Goal: Task Accomplishment & Management: Manage account settings

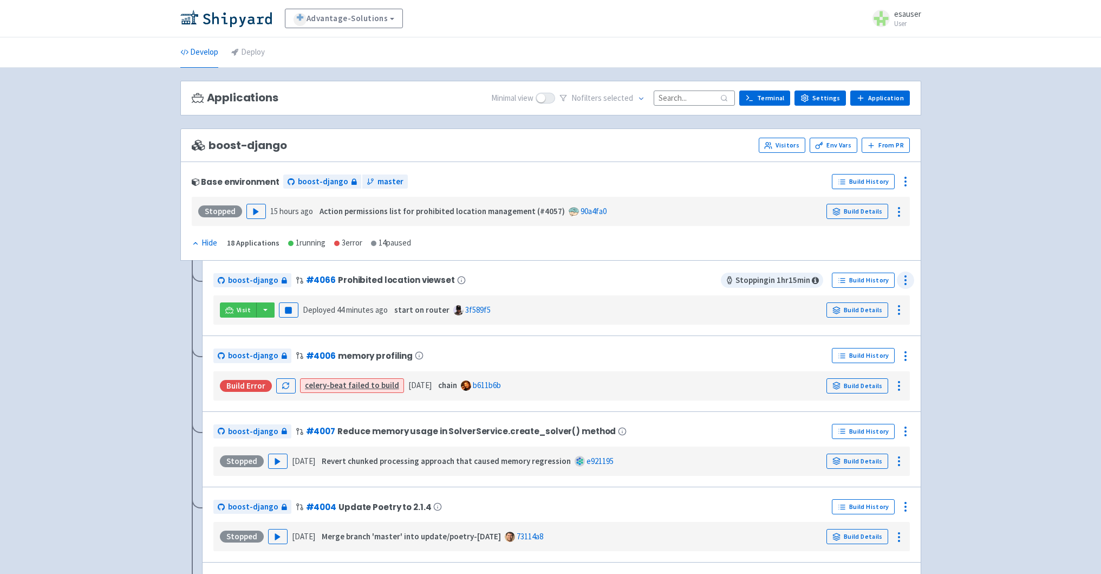
click at [913, 280] on div at bounding box center [905, 279] width 17 height 17
click at [872, 308] on span "Configure" at bounding box center [865, 304] width 72 height 15
click at [871, 309] on link "Build Details" at bounding box center [858, 309] width 62 height 15
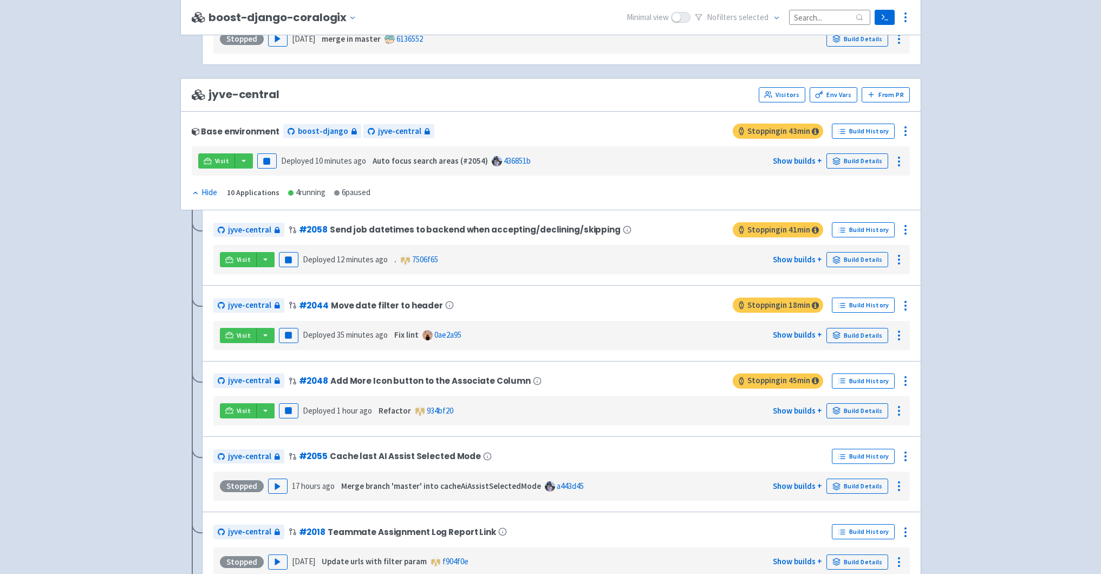
scroll to position [2317, 0]
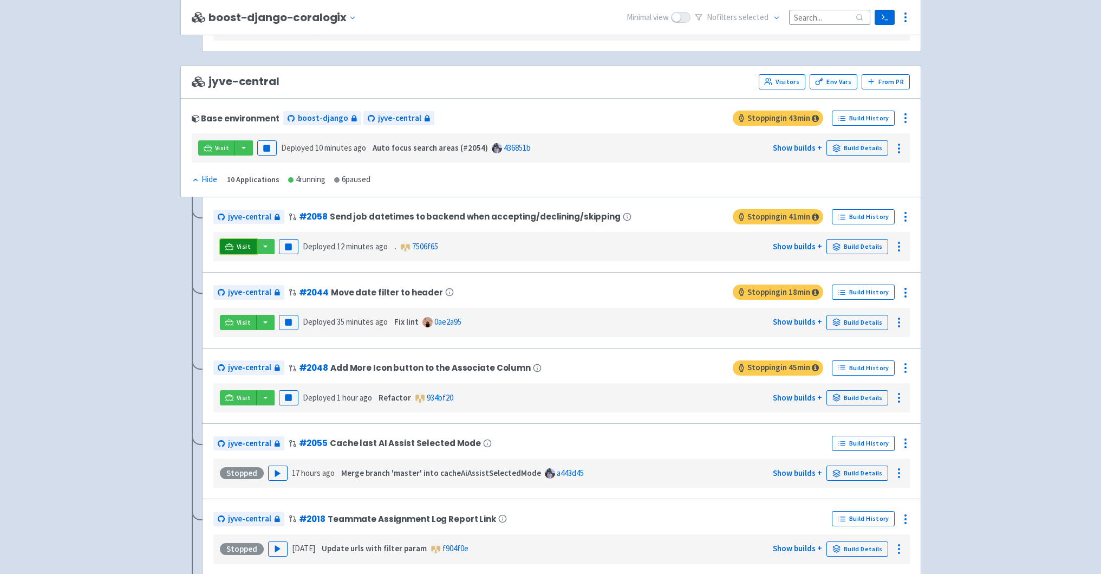
click at [240, 243] on span "Visit" at bounding box center [244, 246] width 14 height 9
click at [242, 321] on span "Visit" at bounding box center [244, 322] width 14 height 9
click at [241, 404] on link "Visit" at bounding box center [238, 397] width 37 height 15
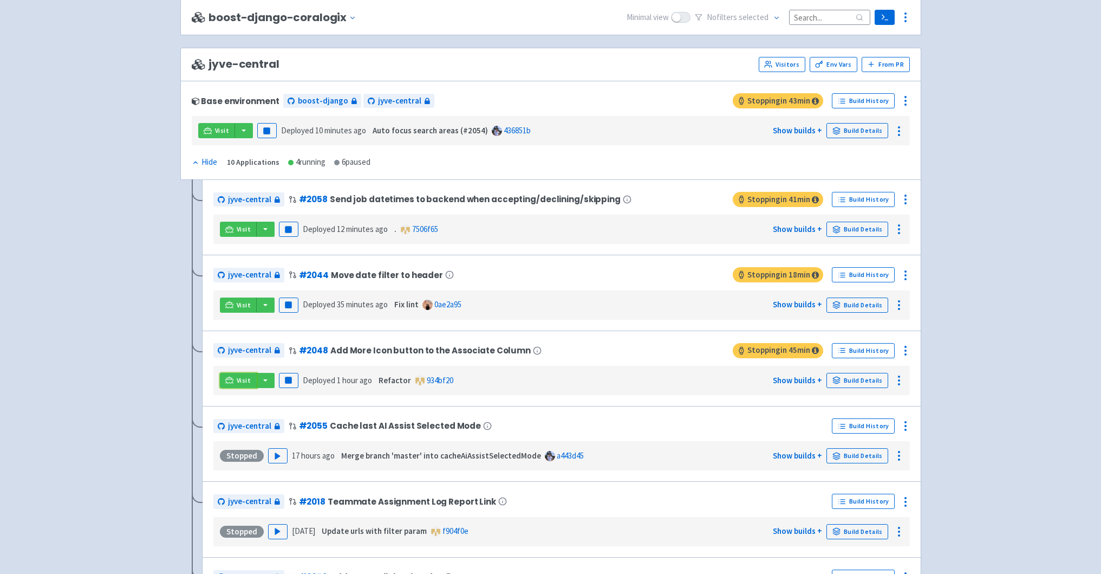
scroll to position [2338, 0]
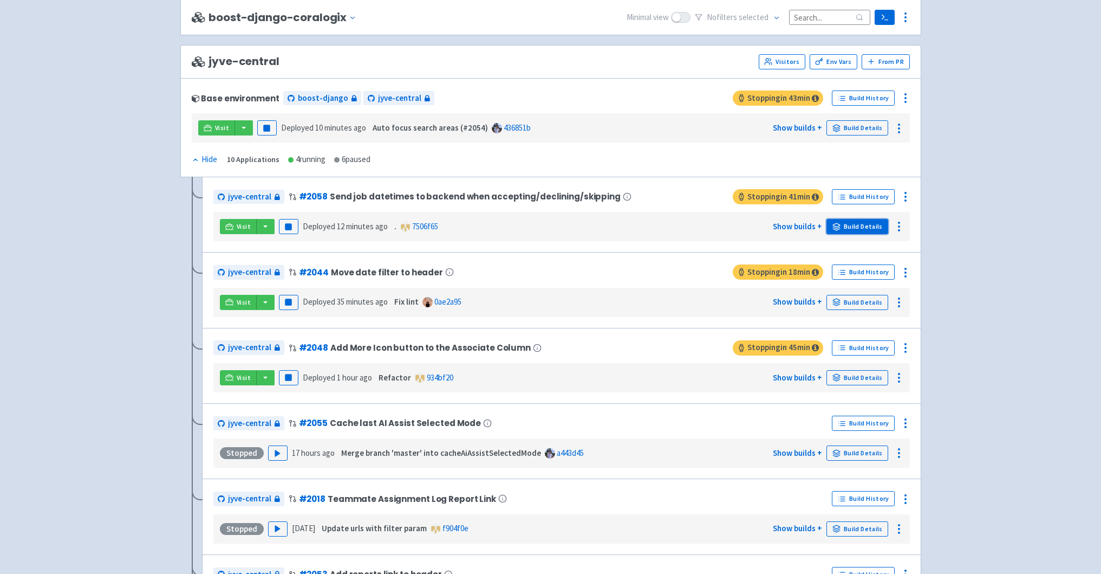
click at [862, 224] on link "Build Details" at bounding box center [858, 226] width 62 height 15
click at [854, 304] on link "Build Details" at bounding box center [858, 302] width 62 height 15
click at [848, 373] on link "Build Details" at bounding box center [858, 377] width 62 height 15
click at [865, 300] on link "Build Details" at bounding box center [858, 302] width 62 height 15
click at [911, 278] on icon at bounding box center [905, 272] width 13 height 13
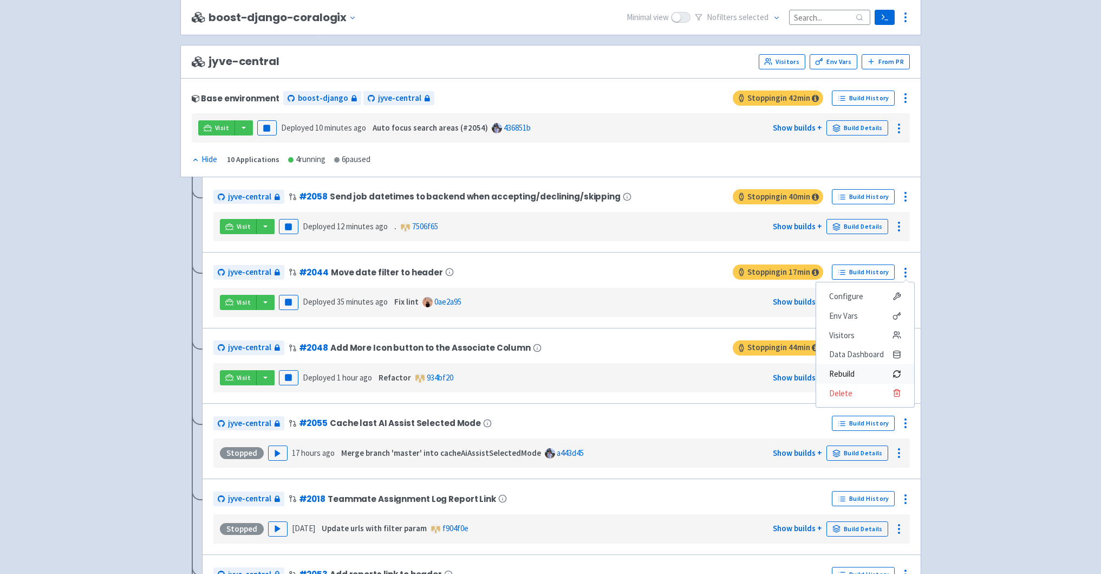
click at [847, 364] on button "Rebuild" at bounding box center [865, 374] width 98 height 20
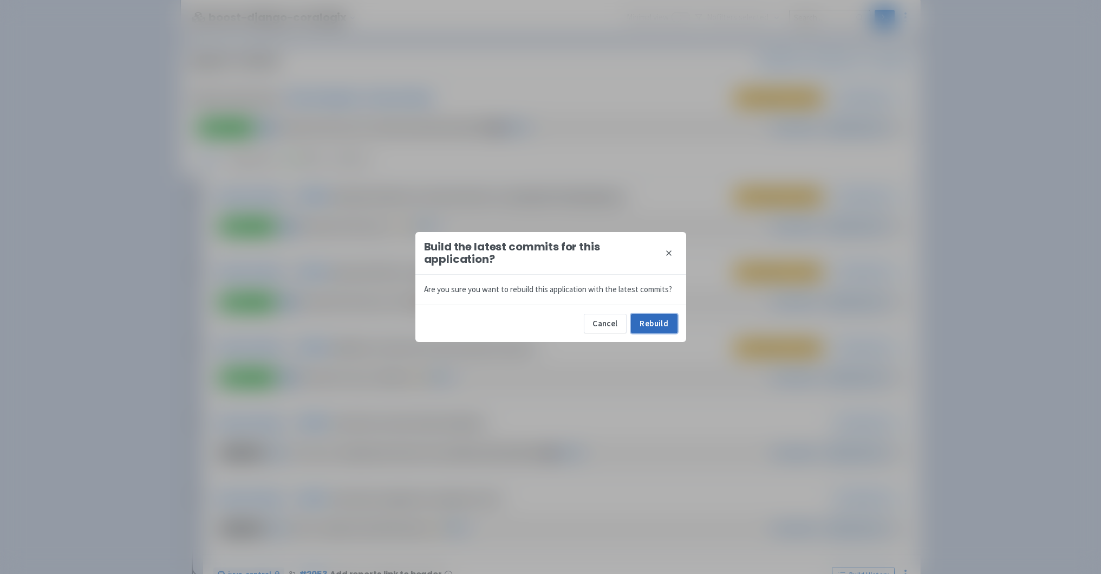
click at [638, 321] on button "Rebuild" at bounding box center [654, 324] width 47 height 20
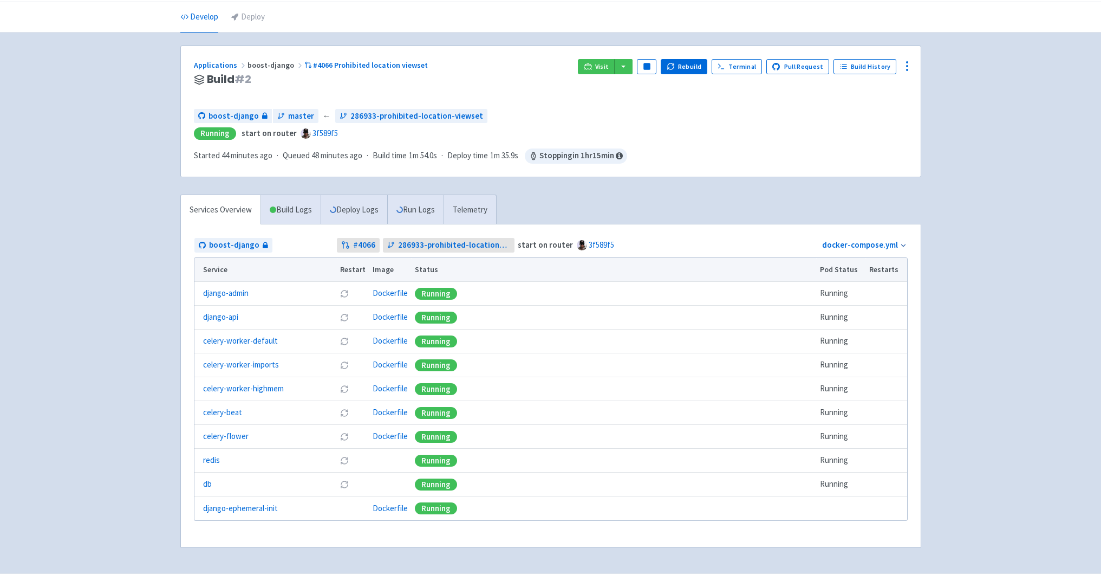
scroll to position [68, 0]
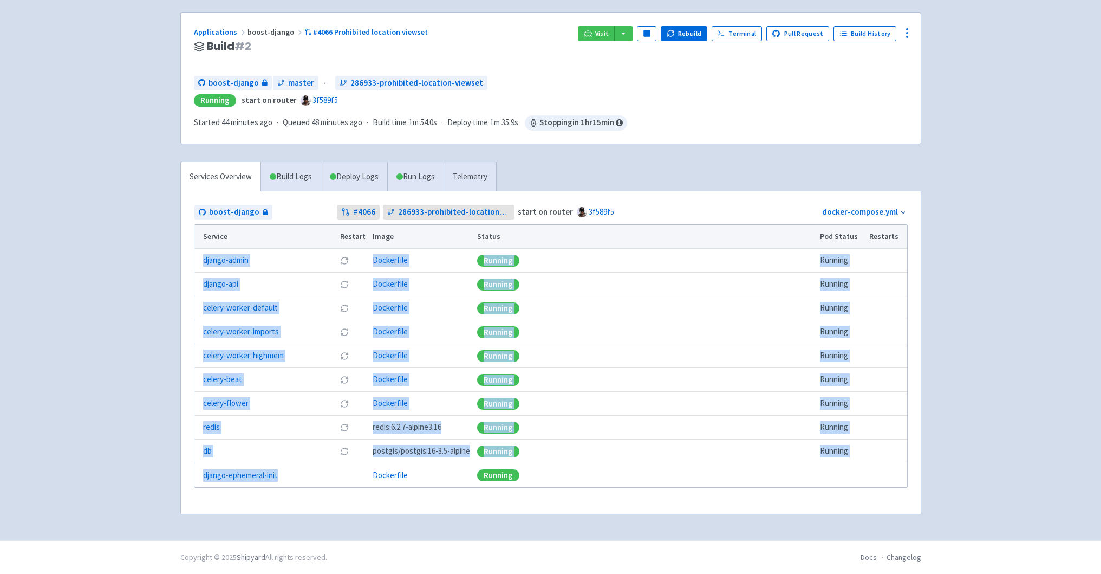
drag, startPoint x: 198, startPoint y: 248, endPoint x: 433, endPoint y: 453, distance: 311.4
click at [439, 463] on tbody "django-admin Restart pod Dockerfile Running Running django-api Restart pod Dock…" at bounding box center [550, 368] width 713 height 238
click at [271, 262] on div "django-admin" at bounding box center [268, 260] width 131 height 12
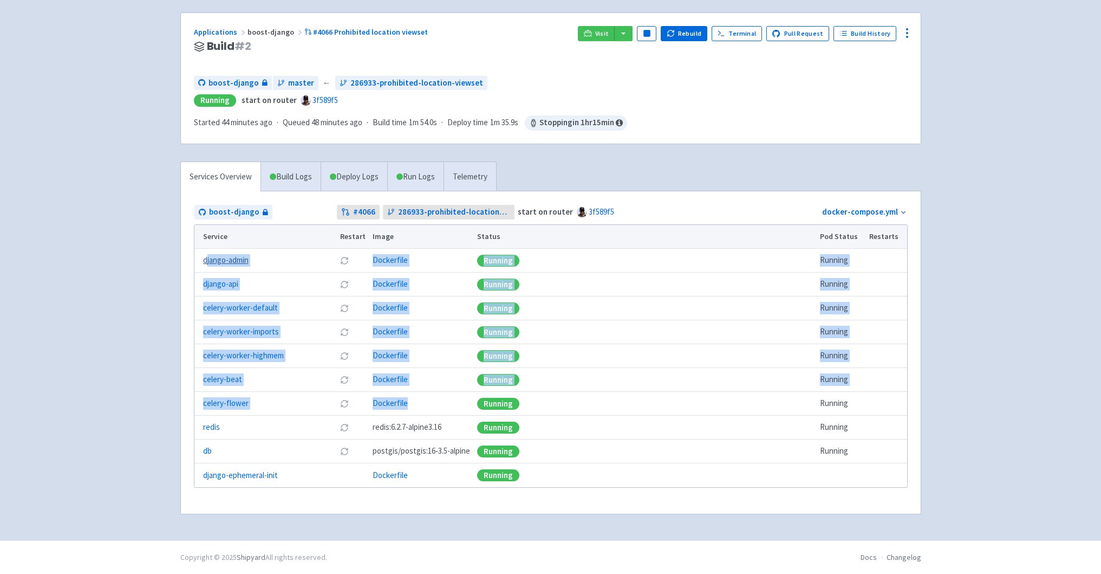
drag, startPoint x: 431, startPoint y: 400, endPoint x: 205, endPoint y: 262, distance: 264.8
click at [205, 262] on tbody "django-admin Restart pod Dockerfile Running Running django-api Restart pod Dock…" at bounding box center [550, 368] width 713 height 238
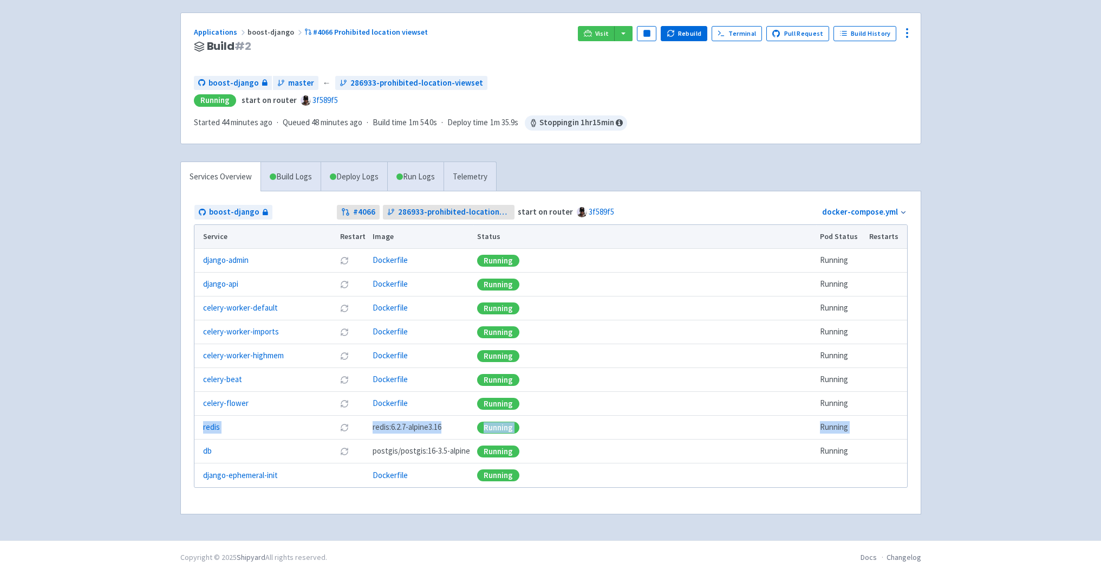
drag, startPoint x: 245, startPoint y: 440, endPoint x: 200, endPoint y: 423, distance: 48.4
click at [200, 422] on tbody "django-admin Restart pod Dockerfile Running Running django-api Restart pod Dock…" at bounding box center [550, 368] width 713 height 238
drag, startPoint x: 220, startPoint y: 450, endPoint x: 201, endPoint y: 429, distance: 28.4
click at [201, 429] on tbody "django-admin Restart pod Dockerfile Running Running django-api Restart pod Dock…" at bounding box center [550, 368] width 713 height 238
click at [239, 433] on td "redis" at bounding box center [265, 427] width 142 height 24
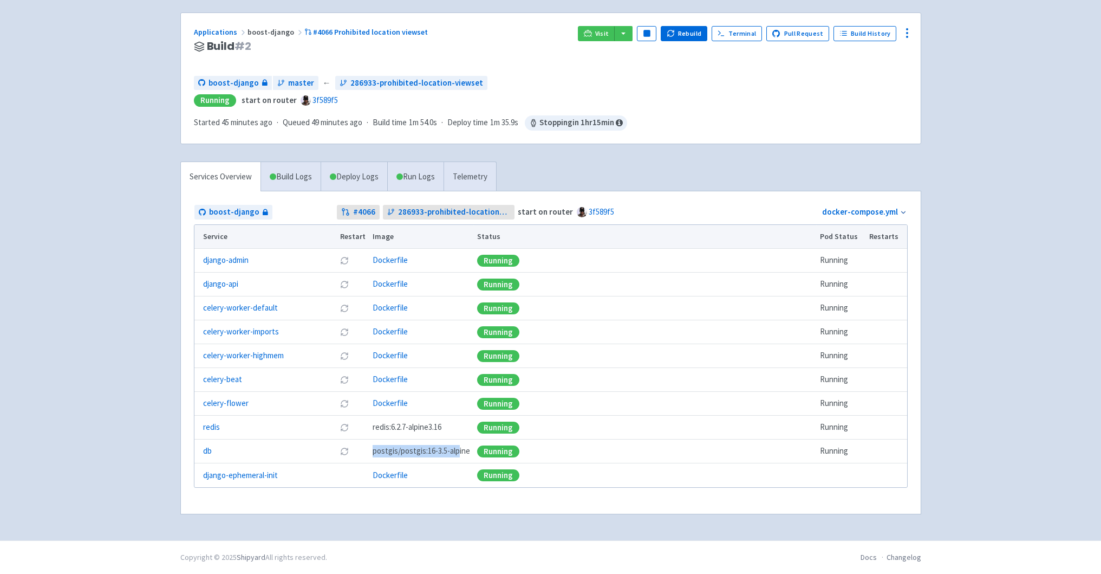
drag, startPoint x: 457, startPoint y: 450, endPoint x: 360, endPoint y: 448, distance: 96.4
click at [360, 448] on tr "db Restart pod postgis/postgis:16-3.5-alpine Running Running" at bounding box center [550, 451] width 713 height 24
click at [373, 448] on span "postgis/postgis:16-3.5-alpine" at bounding box center [422, 451] width 98 height 12
drag, startPoint x: 373, startPoint y: 448, endPoint x: 463, endPoint y: 448, distance: 90.5
click at [463, 448] on span "postgis/postgis:16-3.5-alpine" at bounding box center [422, 451] width 98 height 12
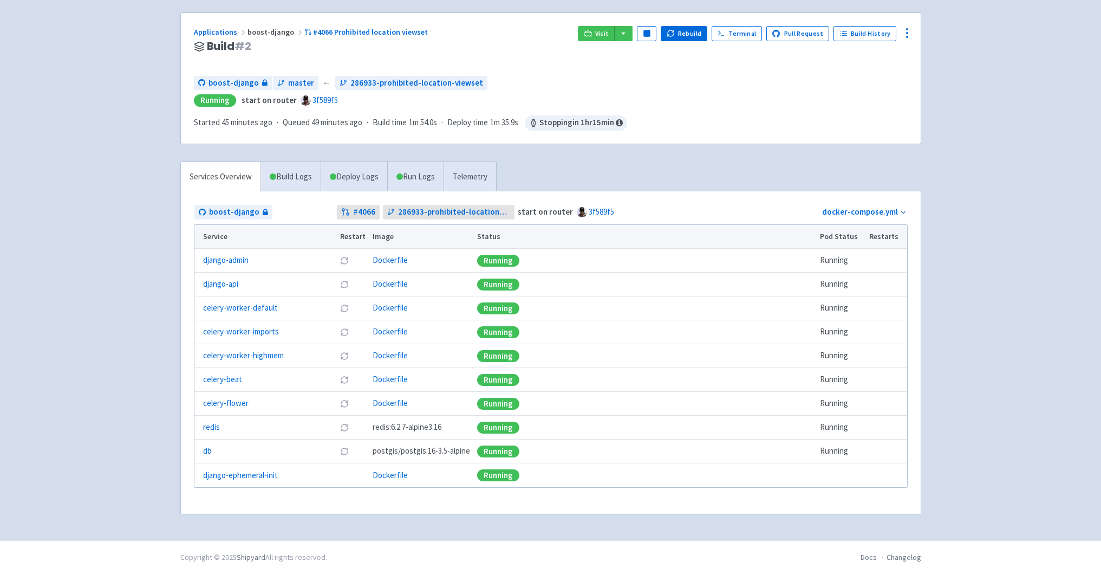
click at [378, 430] on span "redis:6.2.7-alpine3.16" at bounding box center [407, 427] width 69 height 12
click at [114, 339] on div "Advantage-Solutions esauser User Profile Sign out Develop Deploy" at bounding box center [550, 236] width 1101 height 608
click at [120, 454] on div "Advantage-Solutions esauser User Profile Sign out Develop Deploy" at bounding box center [550, 236] width 1101 height 608
click at [440, 403] on td "Dockerfile" at bounding box center [421, 404] width 105 height 24
click at [110, 226] on div "Advantage-Solutions esauser User Profile Sign out Develop Deploy" at bounding box center [550, 236] width 1101 height 608
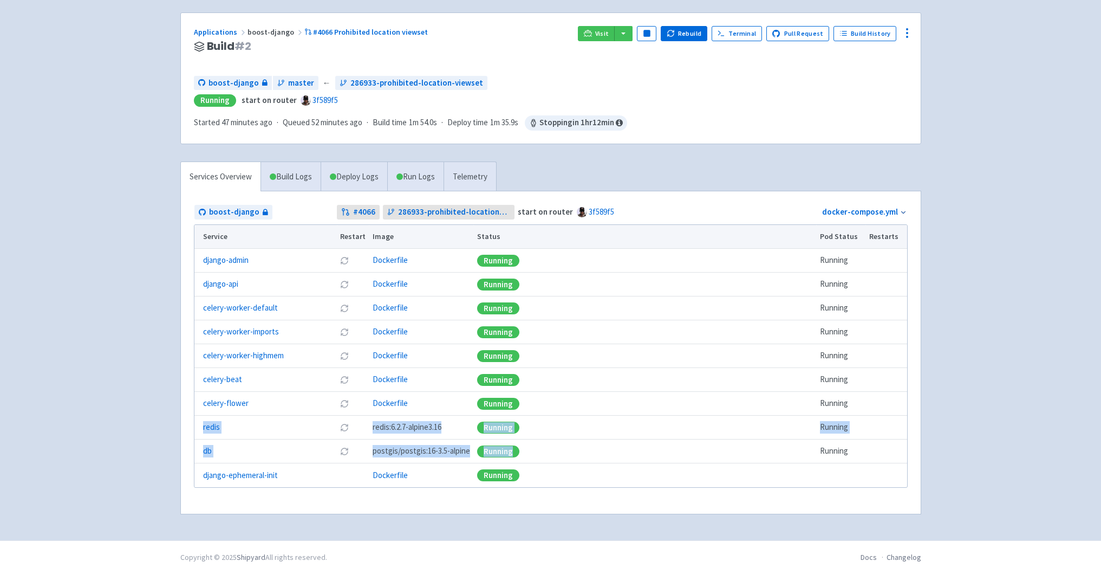
drag, startPoint x: 576, startPoint y: 447, endPoint x: 200, endPoint y: 430, distance: 376.4
click at [200, 430] on tbody "django-admin Restart pod Dockerfile Running Running django-api Restart pod Dock…" at bounding box center [550, 368] width 713 height 238
click at [155, 245] on div "Advantage-Solutions esauser User Profile Sign out Develop Deploy" at bounding box center [550, 236] width 1101 height 608
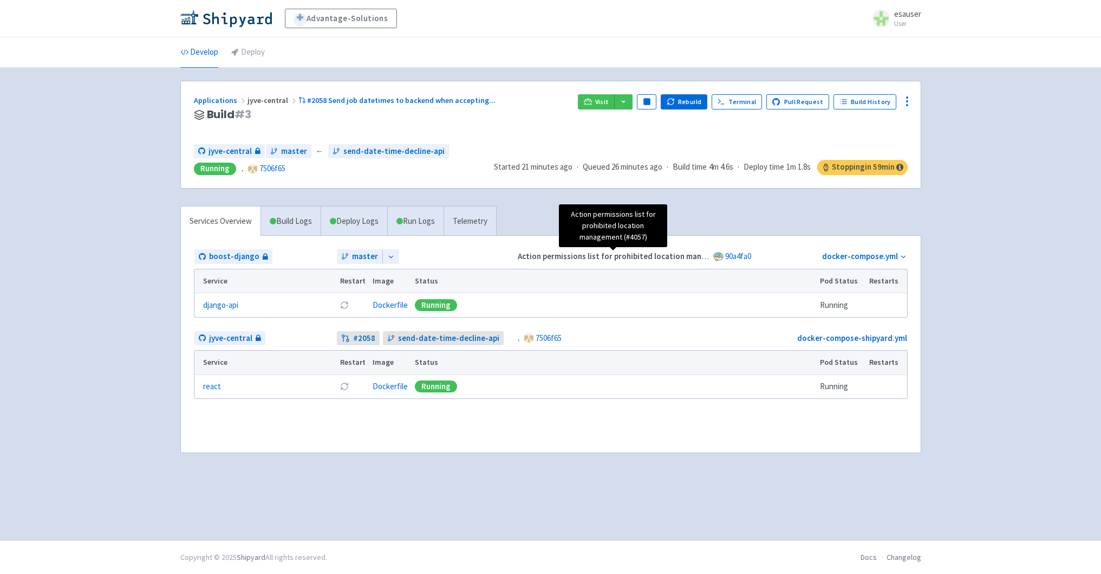
click at [531, 254] on strong "Action permissions list for prohibited location management (#4057)" at bounding box center [640, 256] width 245 height 10
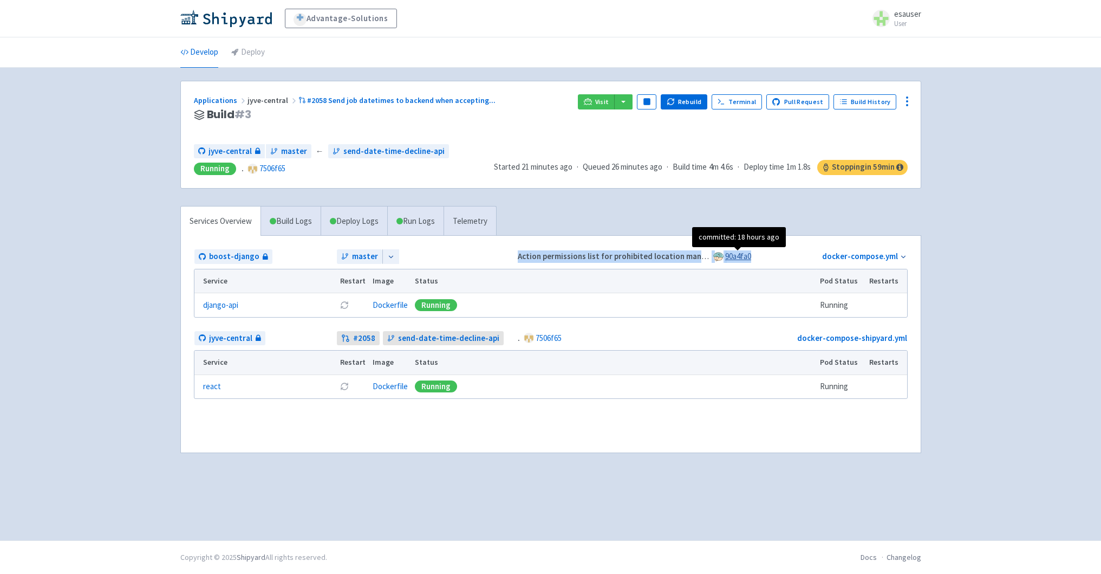
drag, startPoint x: 531, startPoint y: 254, endPoint x: 737, endPoint y: 259, distance: 205.9
click at [737, 259] on div "Action permissions list for prohibited location management (#4057) 90a4fa0" at bounding box center [634, 256] width 236 height 12
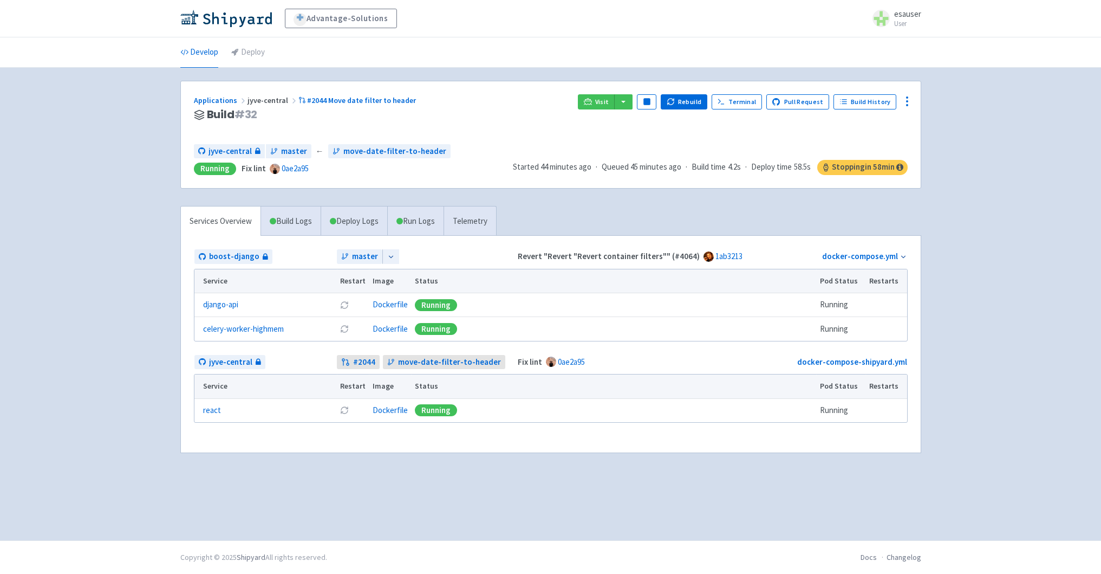
click at [532, 257] on strong "Revert "Revert "Revert container filters"" (#4064)" at bounding box center [609, 256] width 182 height 10
drag, startPoint x: 532, startPoint y: 257, endPoint x: 684, endPoint y: 257, distance: 151.7
click at [684, 257] on strong "Revert "Revert "Revert container filters"" (#4064)" at bounding box center [609, 256] width 182 height 10
click at [771, 254] on td "docker-compose.yml" at bounding box center [836, 257] width 143 height 16
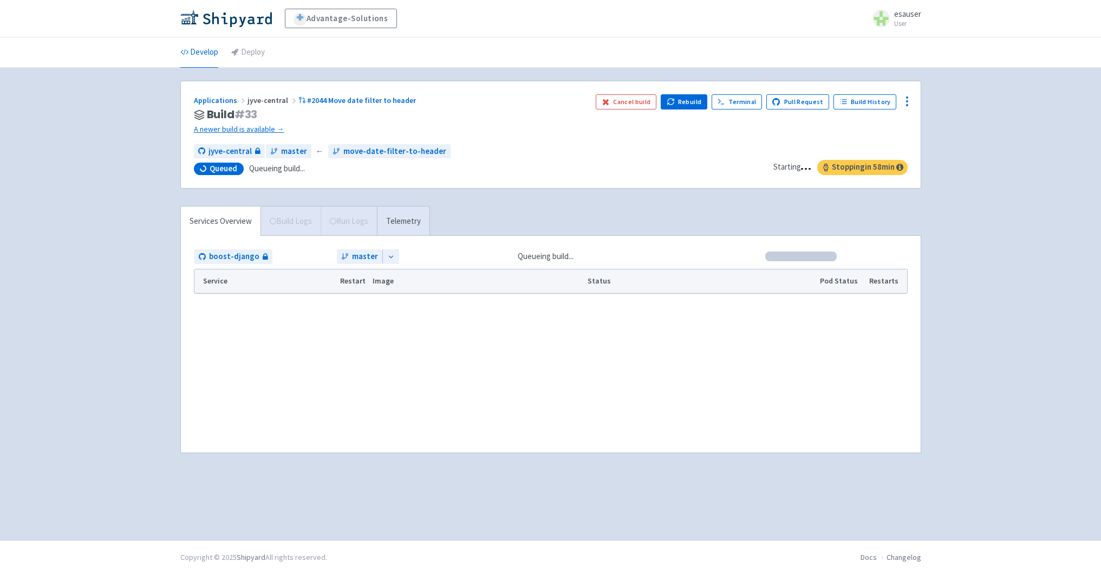
click at [408, 257] on div "master" at bounding box center [426, 256] width 178 height 15
click at [387, 260] on icon at bounding box center [391, 257] width 8 height 8
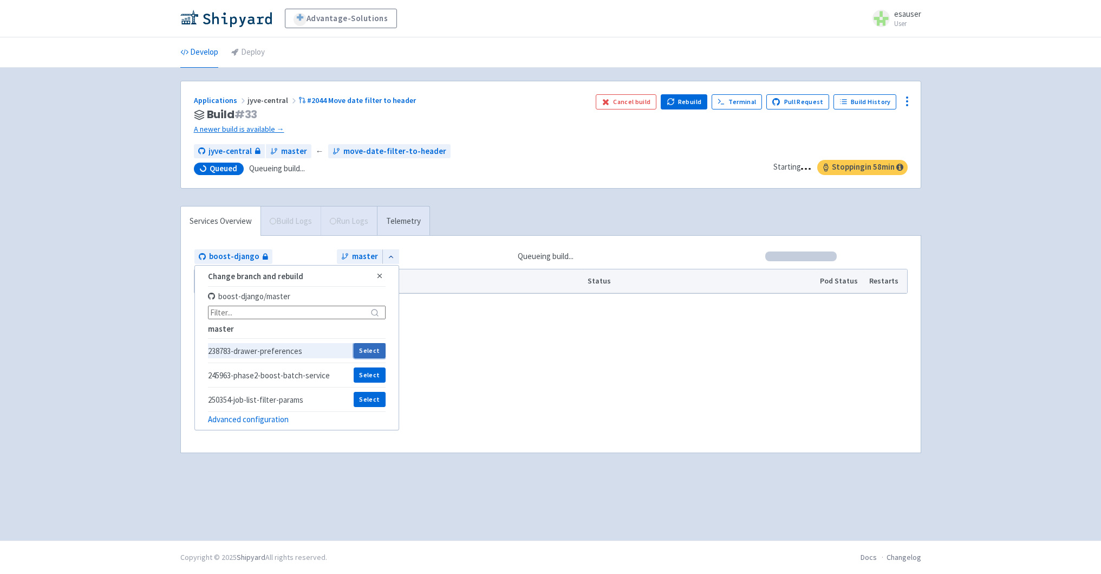
click at [368, 348] on button "Select" at bounding box center [370, 350] width 32 height 15
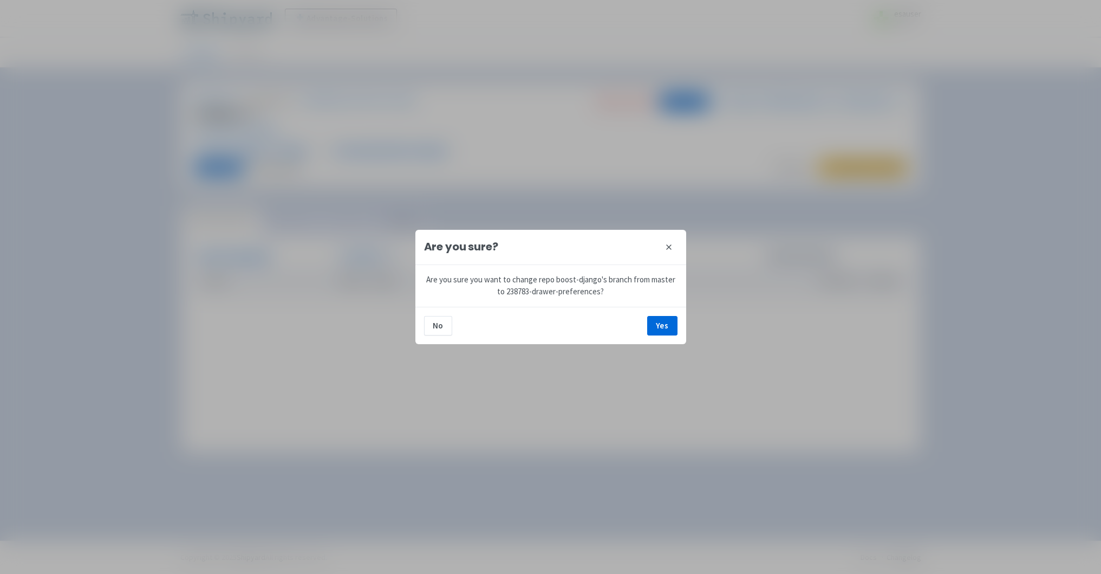
click at [668, 244] on icon at bounding box center [669, 247] width 9 height 9
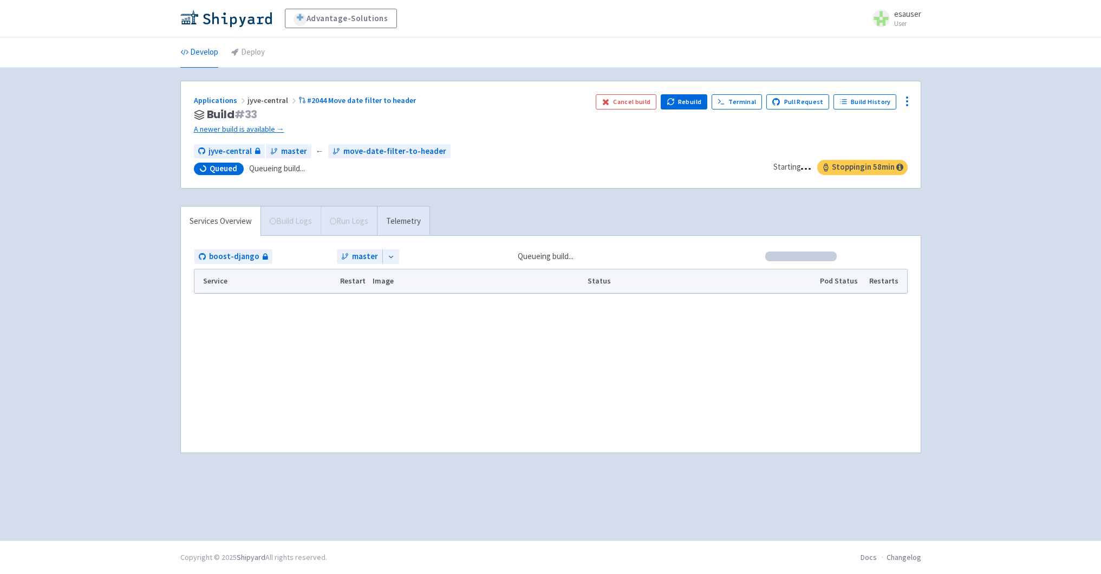
click at [133, 148] on div "Advantage-Solutions esauser User Profile Sign out Develop Deploy" at bounding box center [550, 270] width 1101 height 540
click at [133, 153] on div "Advantage-Solutions esauser User Profile Sign out Develop Deploy" at bounding box center [550, 270] width 1101 height 540
click at [187, 47] on link "Develop" at bounding box center [199, 52] width 38 height 30
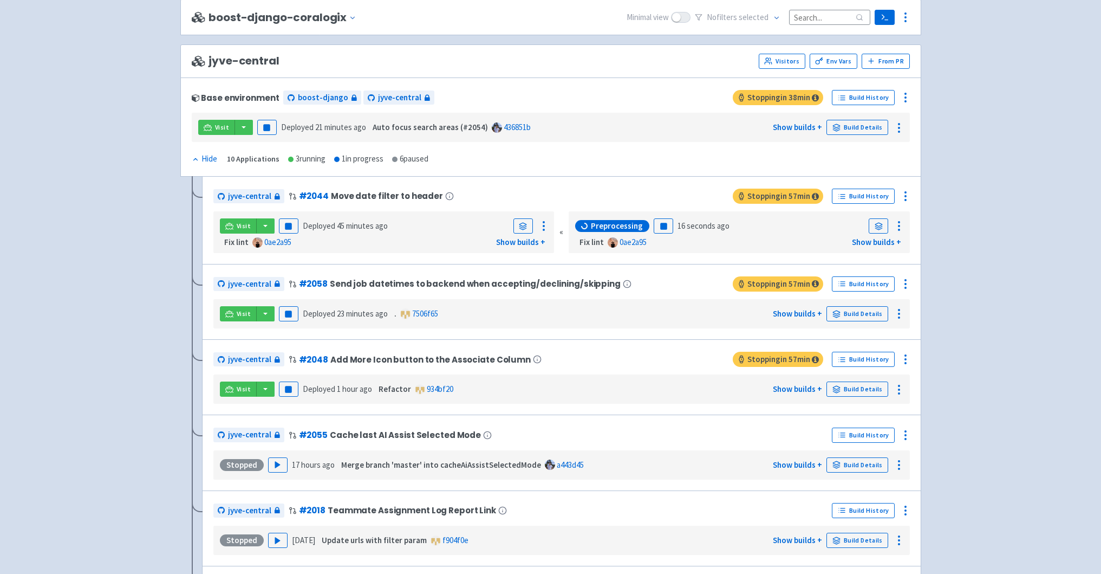
click at [187, 310] on div "jyve-central # 2044 Move date filter to header Stopping in 57 min Build History…" at bounding box center [550, 523] width 741 height 692
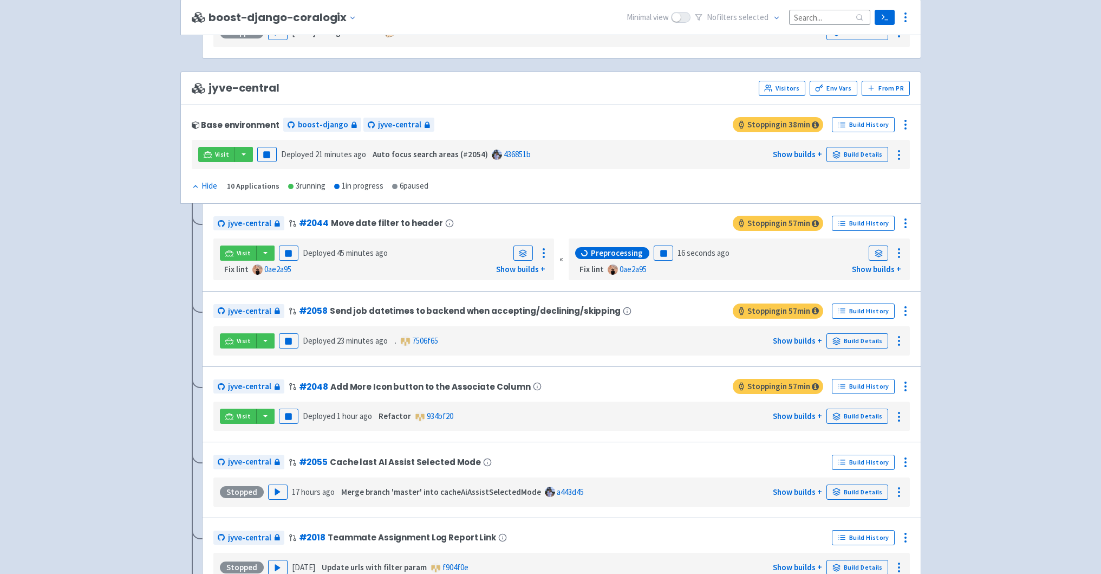
scroll to position [2317, 0]
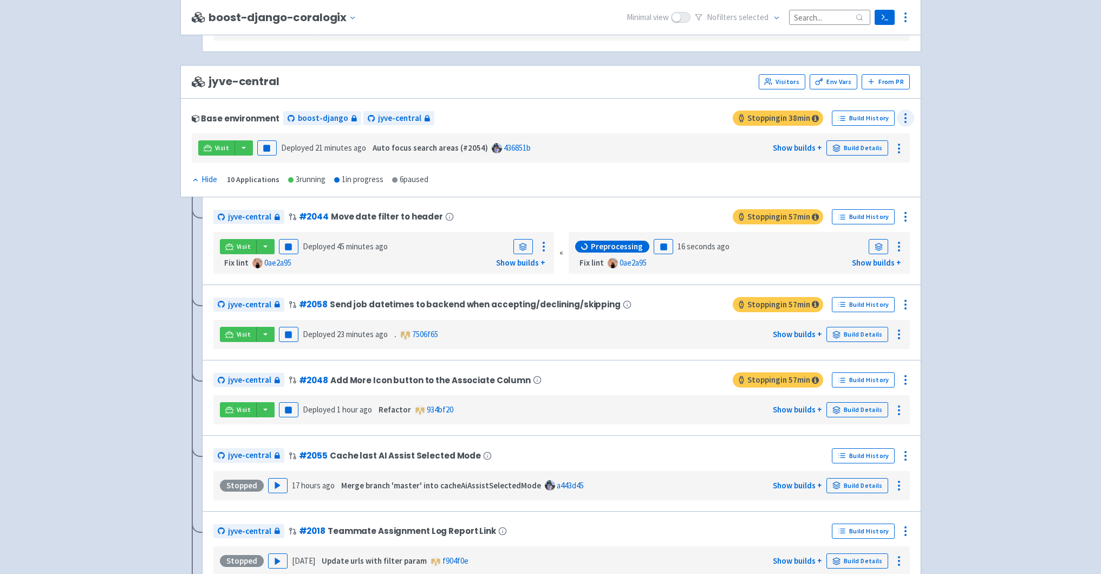
click at [910, 121] on icon at bounding box center [905, 118] width 13 height 13
click at [878, 136] on span "Configure" at bounding box center [865, 142] width 72 height 15
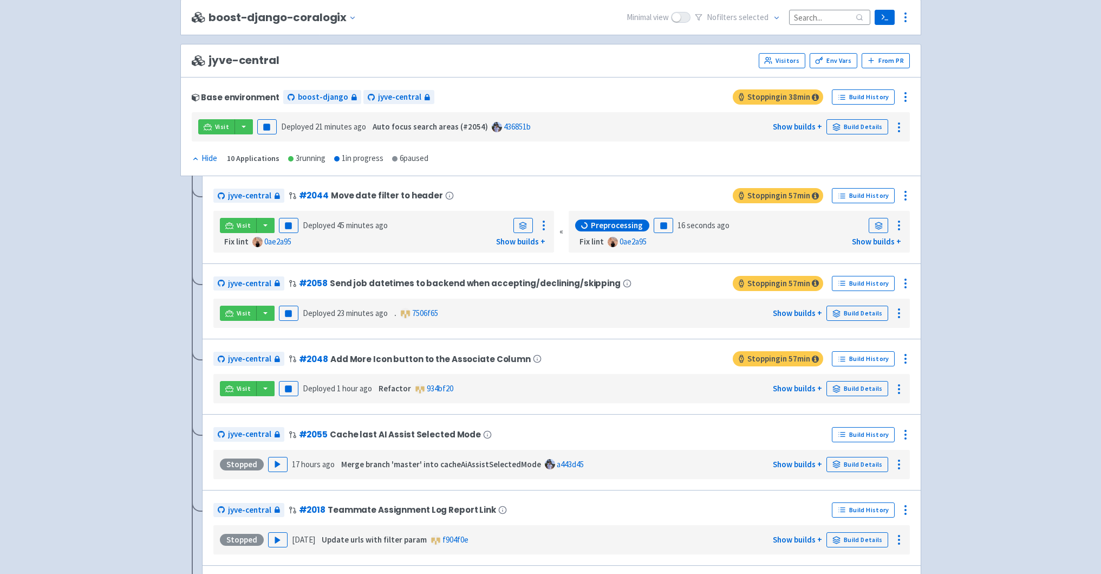
scroll to position [2342, 0]
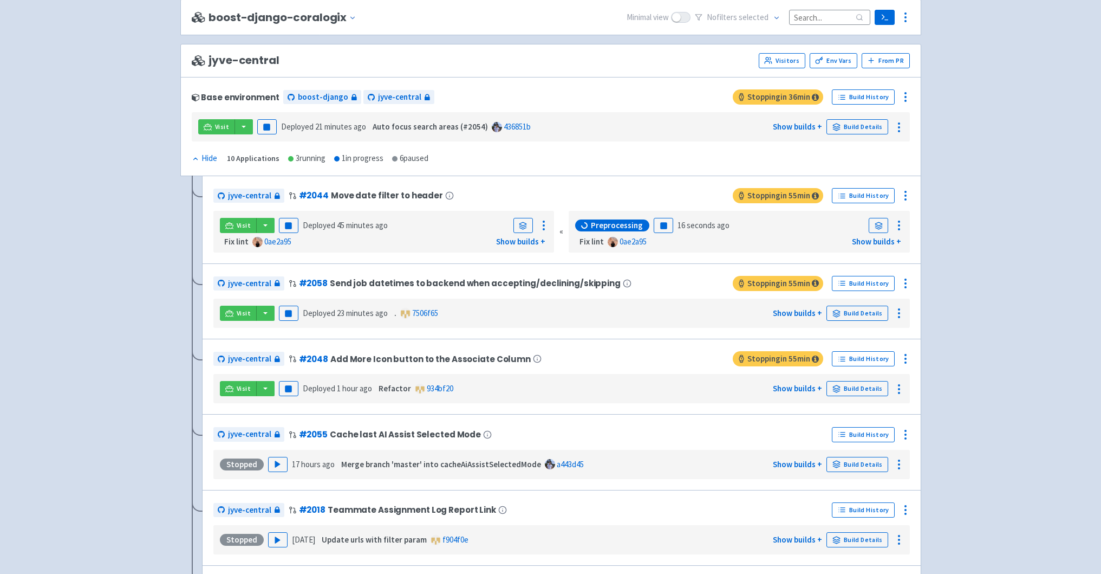
scroll to position [2342, 0]
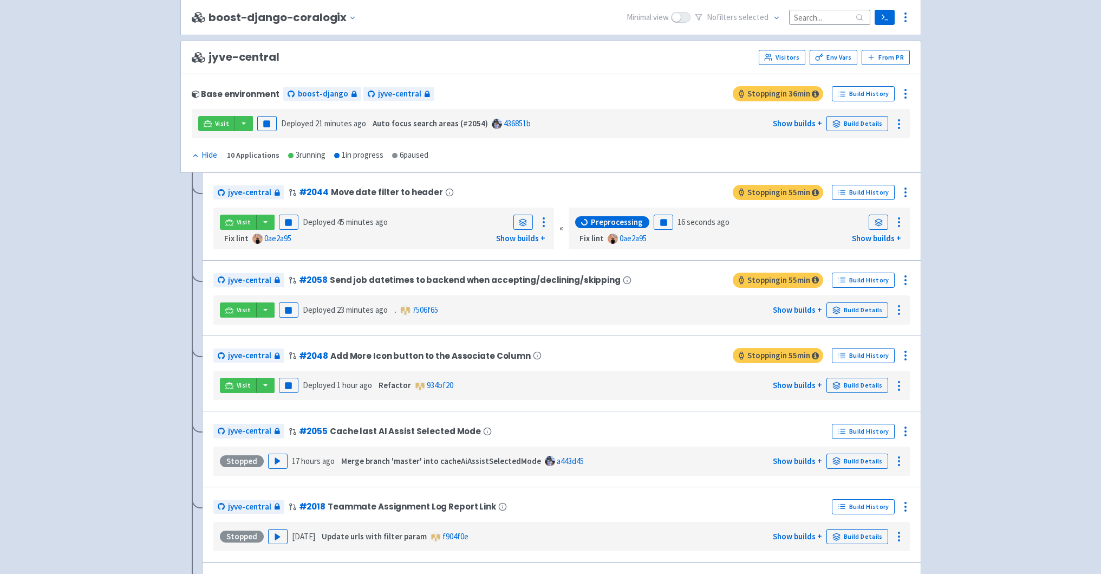
click at [362, 159] on div "1 in progress" at bounding box center [358, 155] width 49 height 12
click at [424, 155] on div "6 paused" at bounding box center [410, 155] width 36 height 12
drag, startPoint x: 424, startPoint y: 155, endPoint x: 308, endPoint y: 155, distance: 116.5
click at [308, 155] on div "Hide Show 10 Applications 3 running 1 in progress 6 paused" at bounding box center [310, 155] width 237 height 12
click at [308, 155] on div "3 running" at bounding box center [306, 155] width 37 height 12
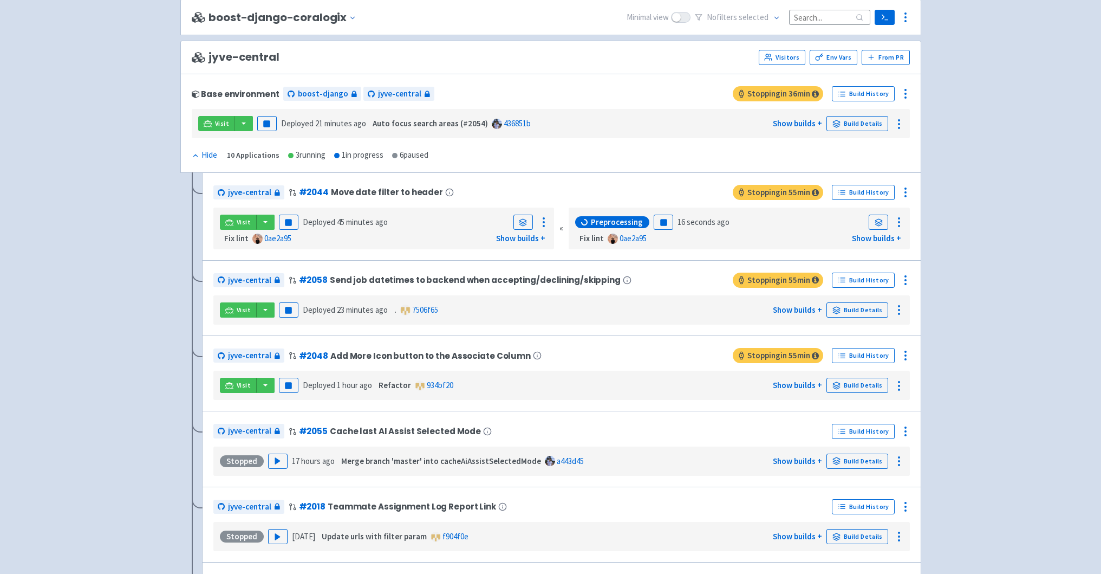
click at [294, 155] on div "3 running" at bounding box center [306, 155] width 37 height 12
drag, startPoint x: 294, startPoint y: 155, endPoint x: 424, endPoint y: 154, distance: 129.5
click at [425, 154] on div "Hide Show 10 Applications 3 running 1 in progress 6 paused" at bounding box center [310, 155] width 237 height 12
click at [424, 154] on div "6 paused" at bounding box center [410, 155] width 36 height 12
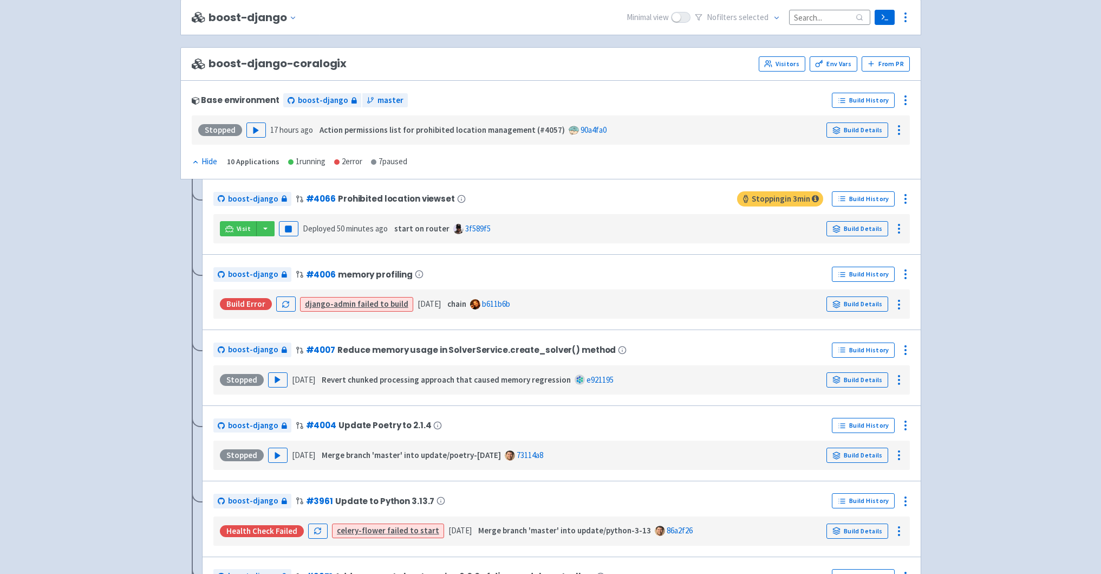
scroll to position [1515, 0]
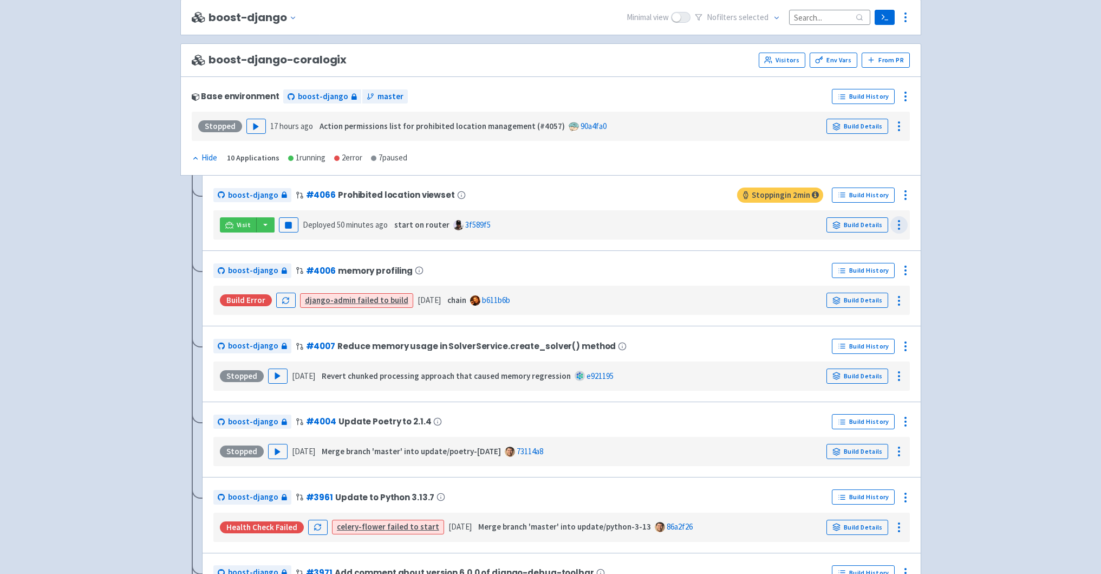
click at [901, 217] on div at bounding box center [899, 224] width 17 height 17
click at [875, 241] on link "Logs" at bounding box center [878, 249] width 60 height 20
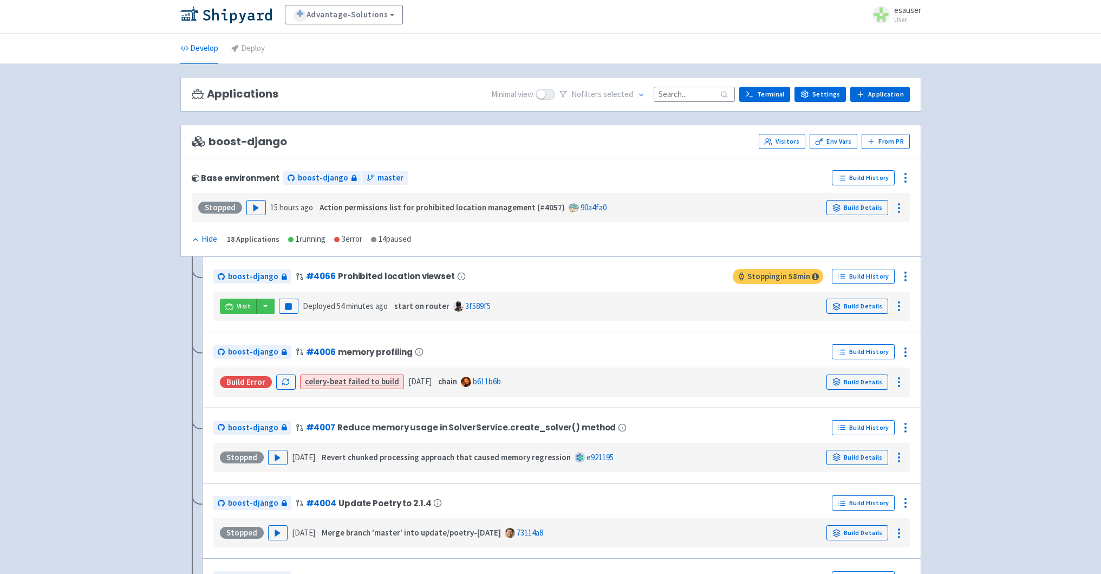
scroll to position [0, 0]
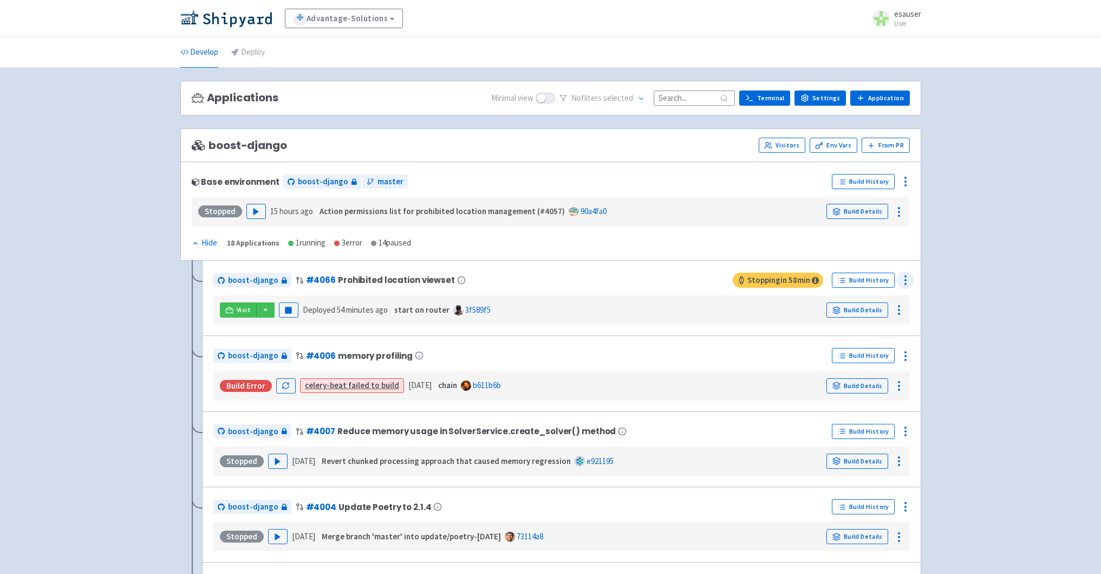
click at [906, 281] on icon at bounding box center [905, 280] width 13 height 13
click at [744, 356] on div "boost-django # 4006 memory profiling" at bounding box center [520, 355] width 615 height 17
click at [898, 307] on icon at bounding box center [899, 309] width 13 height 13
click at [878, 333] on span "Logs" at bounding box center [878, 334] width 34 height 15
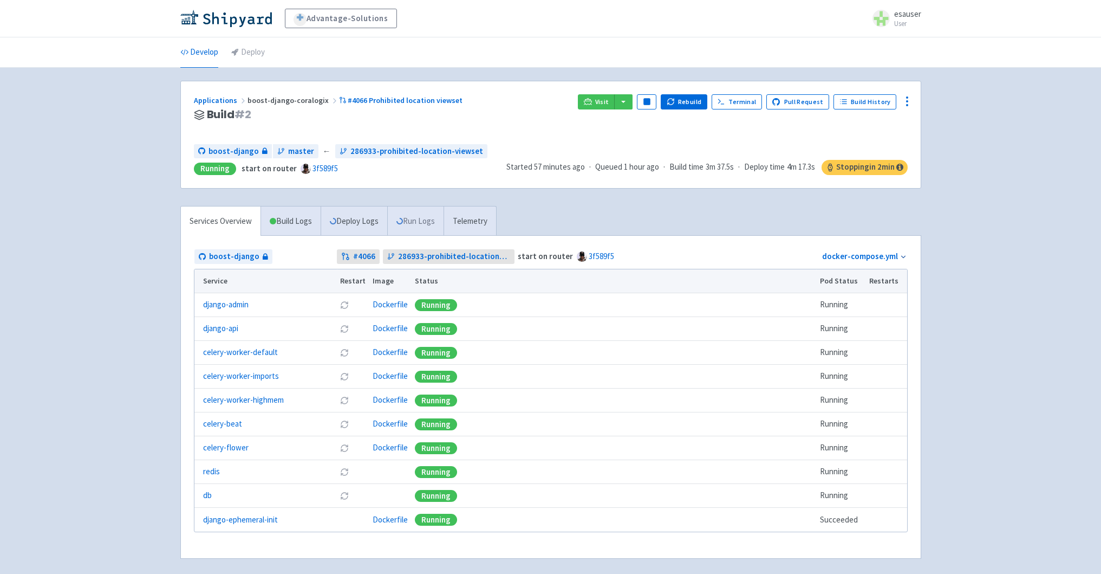
click at [414, 218] on link "Run Logs" at bounding box center [415, 221] width 56 height 30
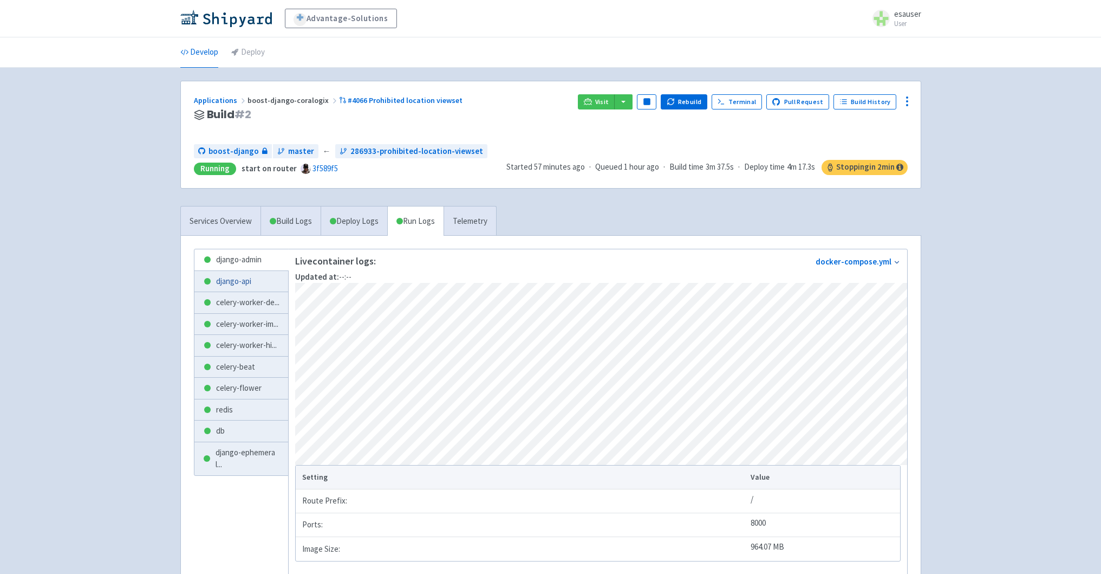
click at [240, 280] on link "django-api" at bounding box center [241, 281] width 94 height 21
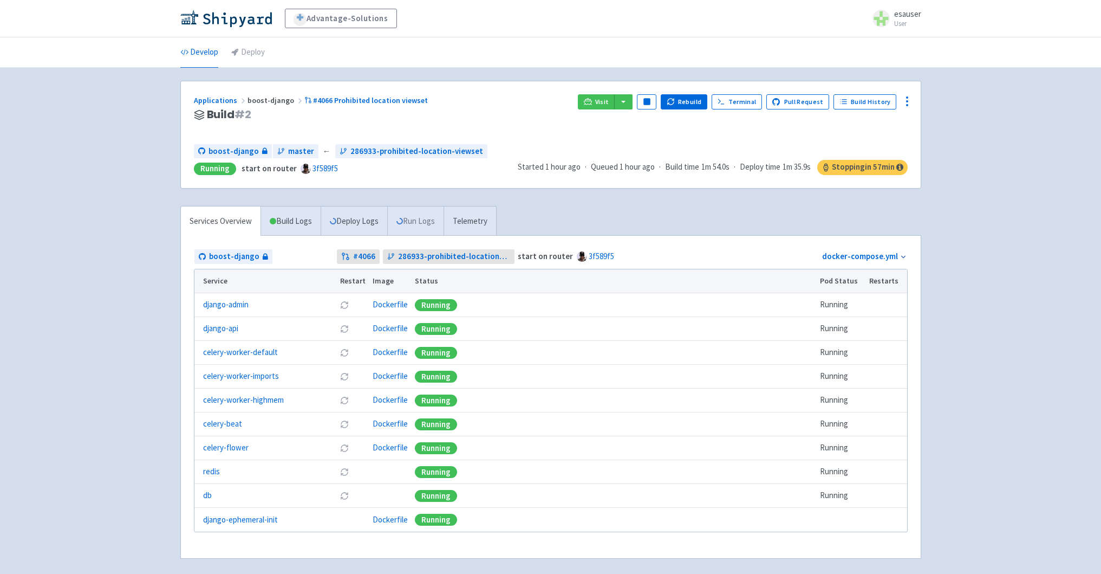
click at [393, 225] on link "Run Logs" at bounding box center [415, 221] width 56 height 30
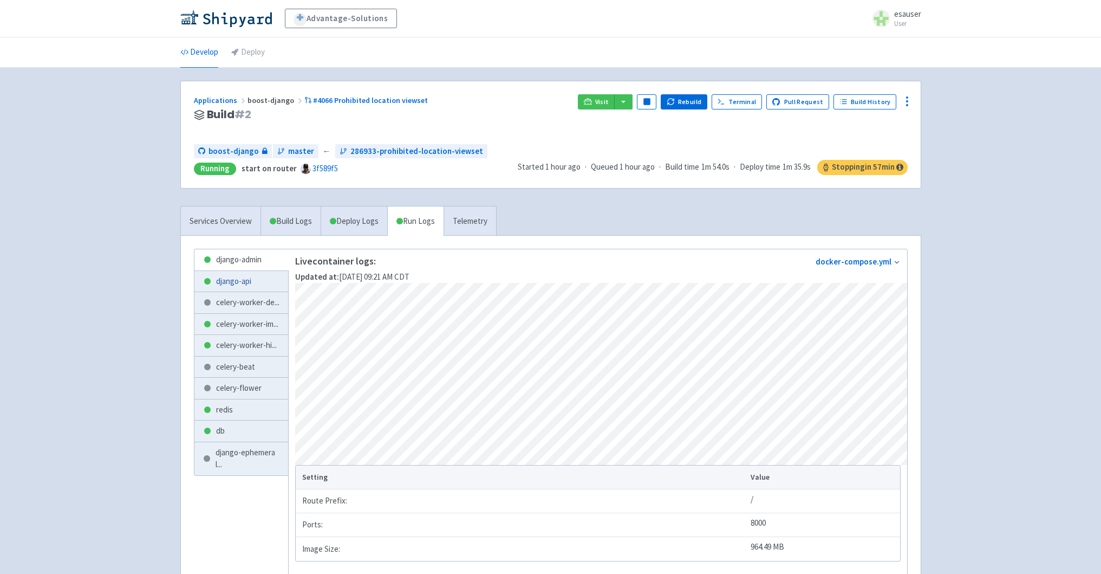
click at [222, 280] on link "django-api" at bounding box center [241, 281] width 94 height 21
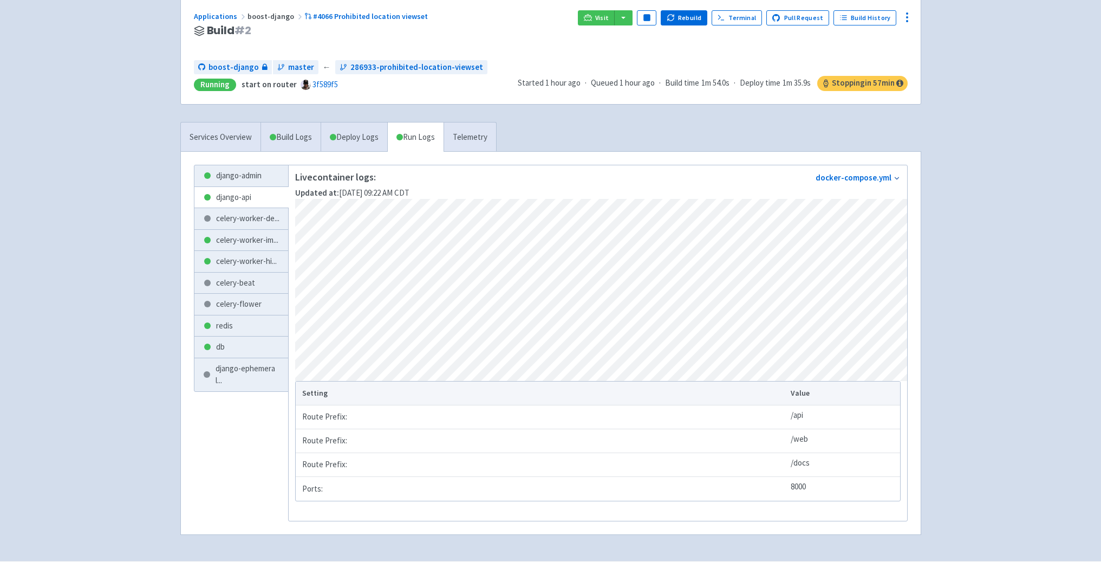
scroll to position [109, 0]
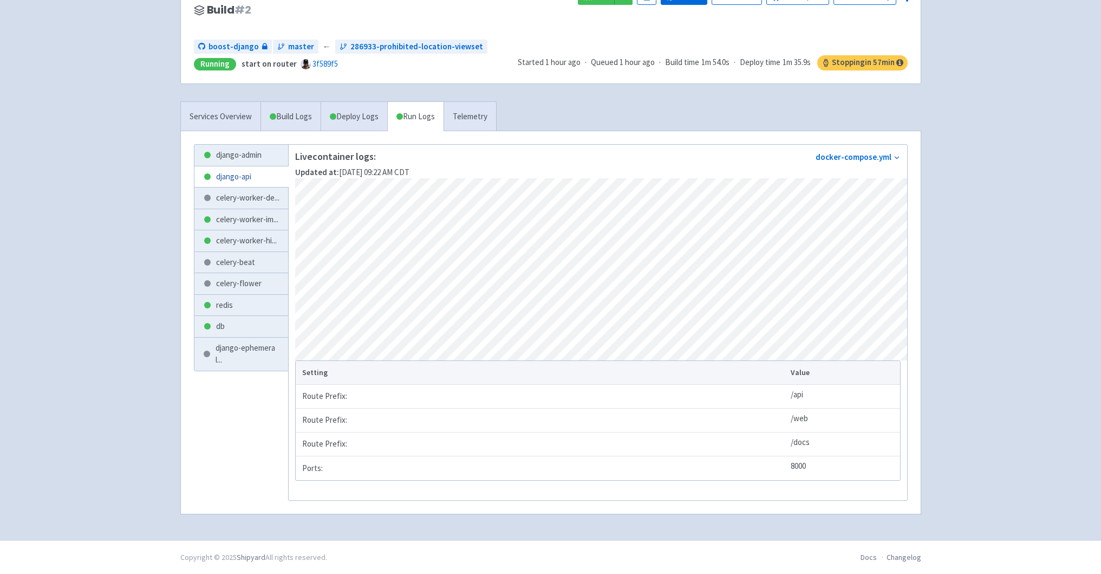
click at [226, 176] on link "django-api" at bounding box center [241, 176] width 94 height 21
click at [229, 173] on link "django-api" at bounding box center [241, 176] width 94 height 21
click at [227, 226] on span "celery-worker-im ..." at bounding box center [247, 219] width 62 height 12
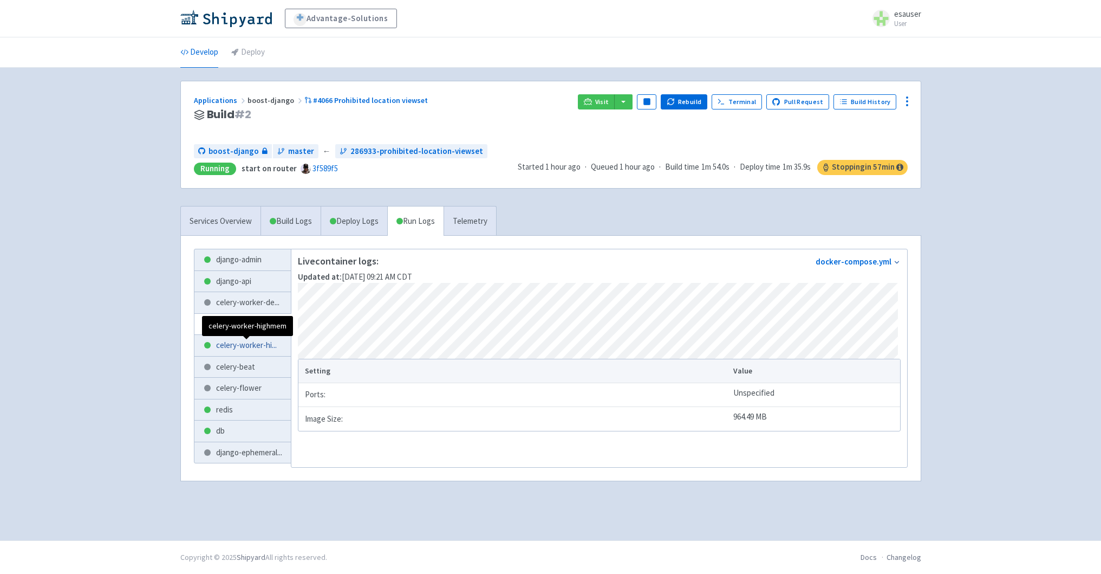
click at [251, 340] on span "celery-worker-hi ..." at bounding box center [246, 345] width 61 height 12
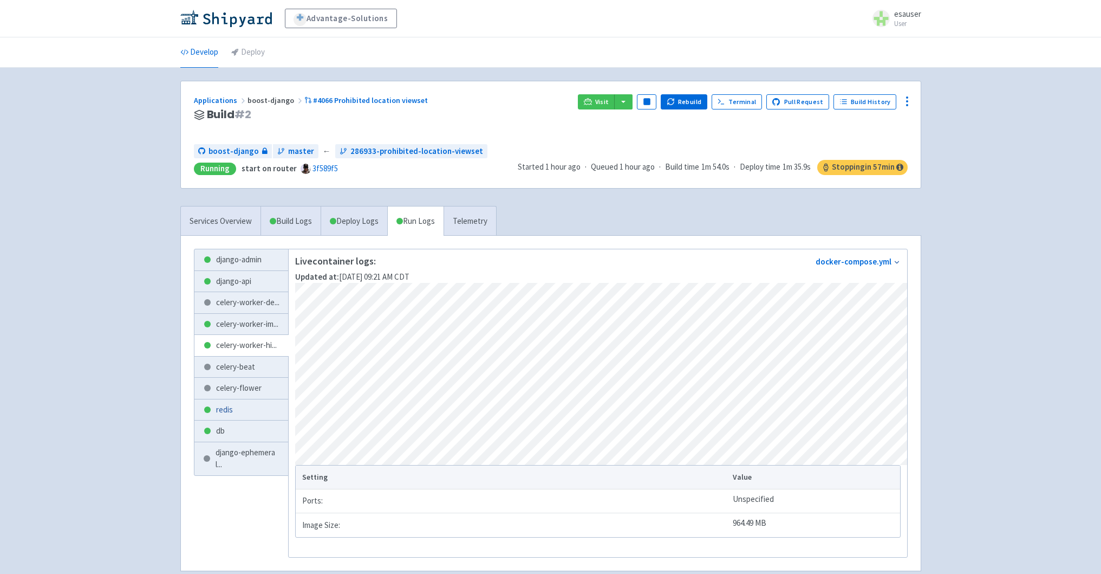
click at [243, 420] on link "redis" at bounding box center [241, 409] width 94 height 21
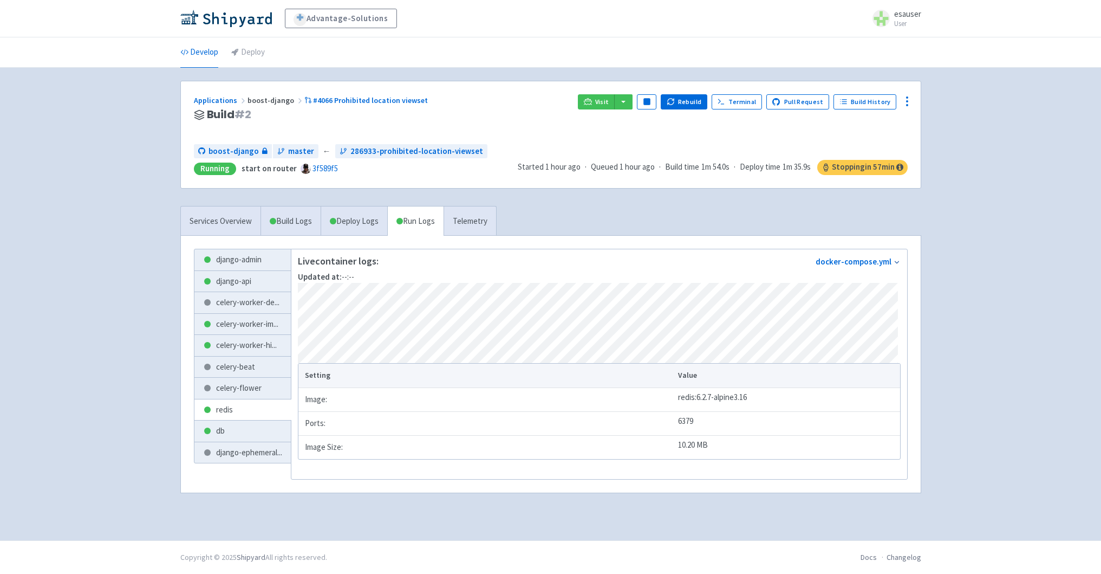
click at [173, 184] on div "Applications boost-django #4066 Prohibited location viewset Build # 2 Visit Pau…" at bounding box center [551, 304] width 758 height 446
click at [211, 61] on link "Develop" at bounding box center [199, 52] width 38 height 30
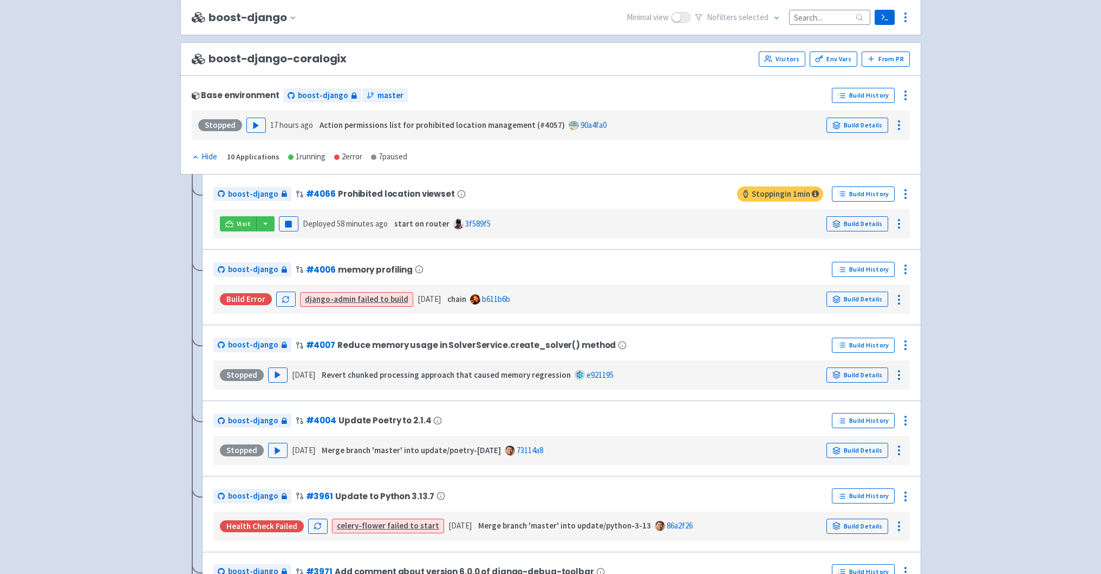
scroll to position [1516, 0]
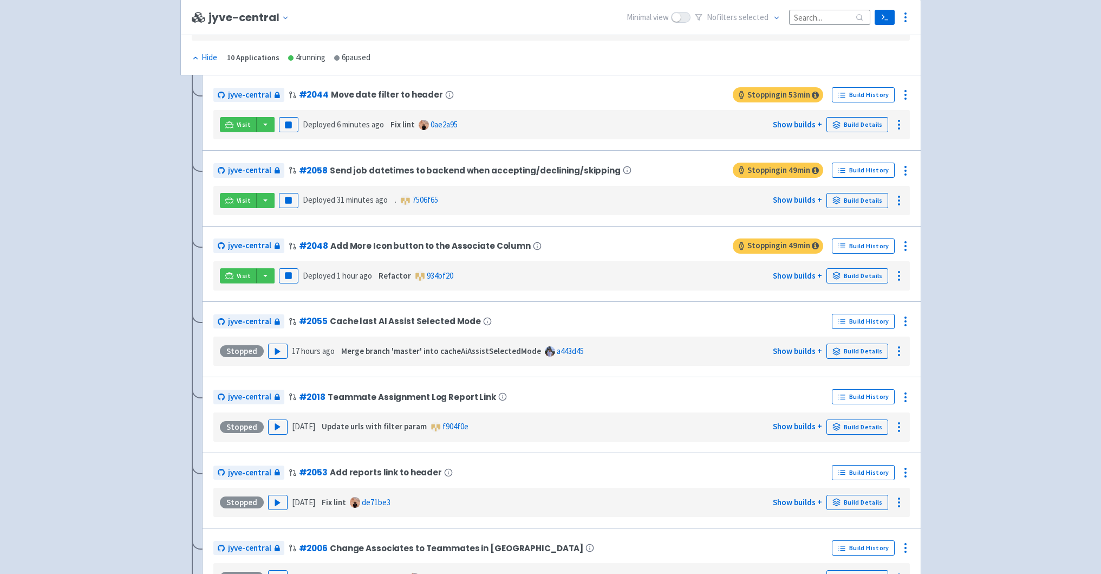
scroll to position [2432, 0]
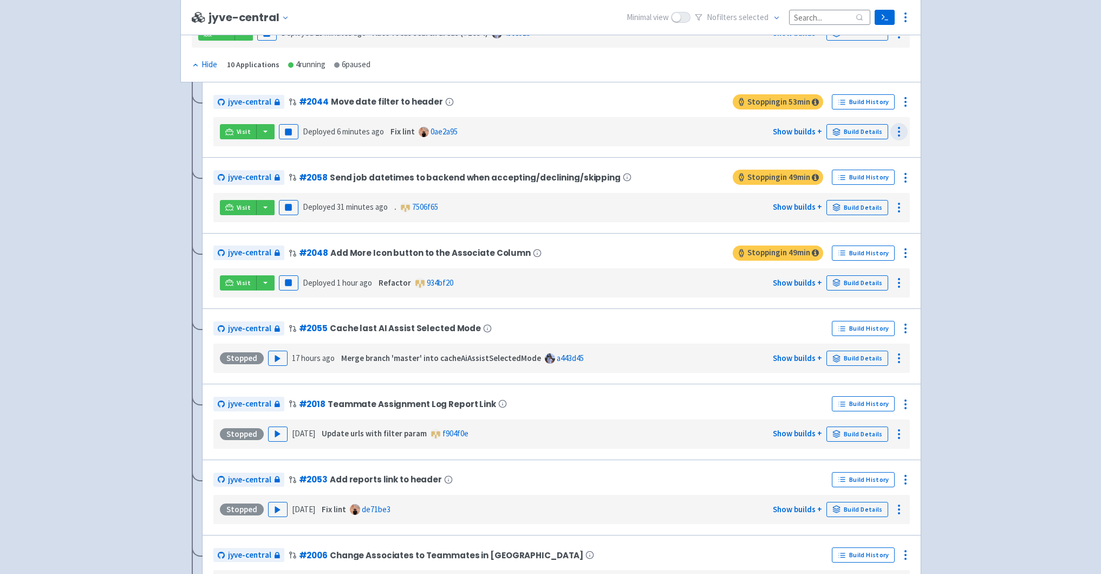
click at [895, 134] on icon at bounding box center [899, 131] width 13 height 13
click at [871, 155] on span "Logs" at bounding box center [869, 155] width 17 height 15
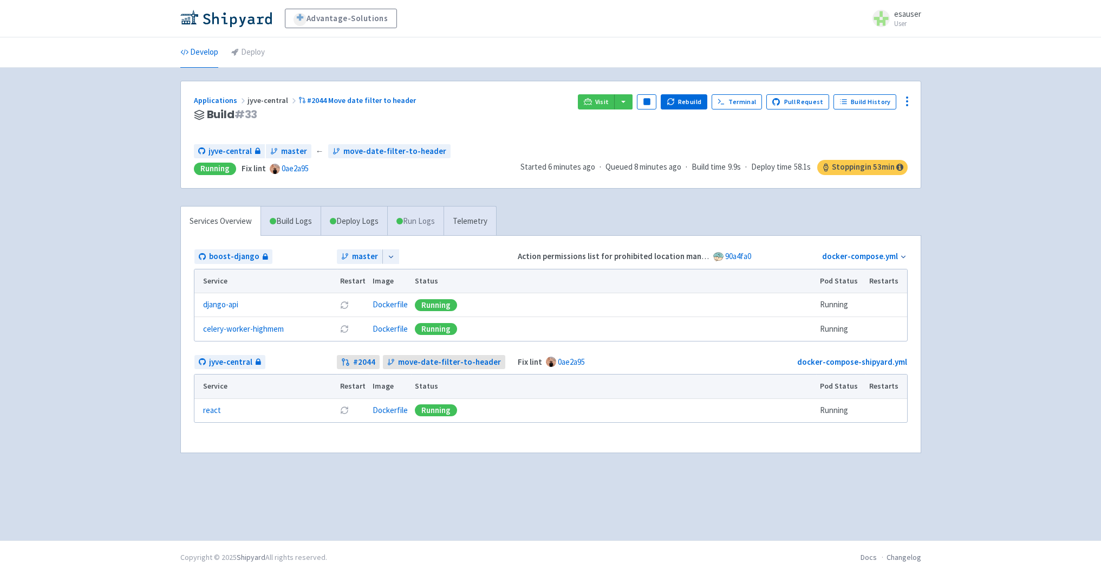
click at [427, 225] on link "Run Logs" at bounding box center [415, 221] width 56 height 30
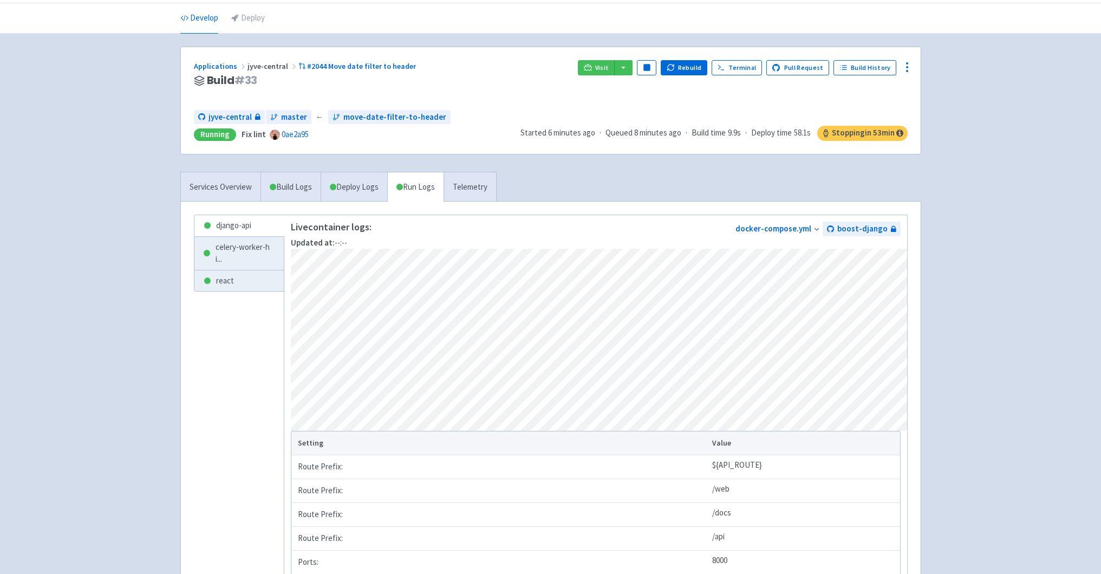
scroll to position [42, 0]
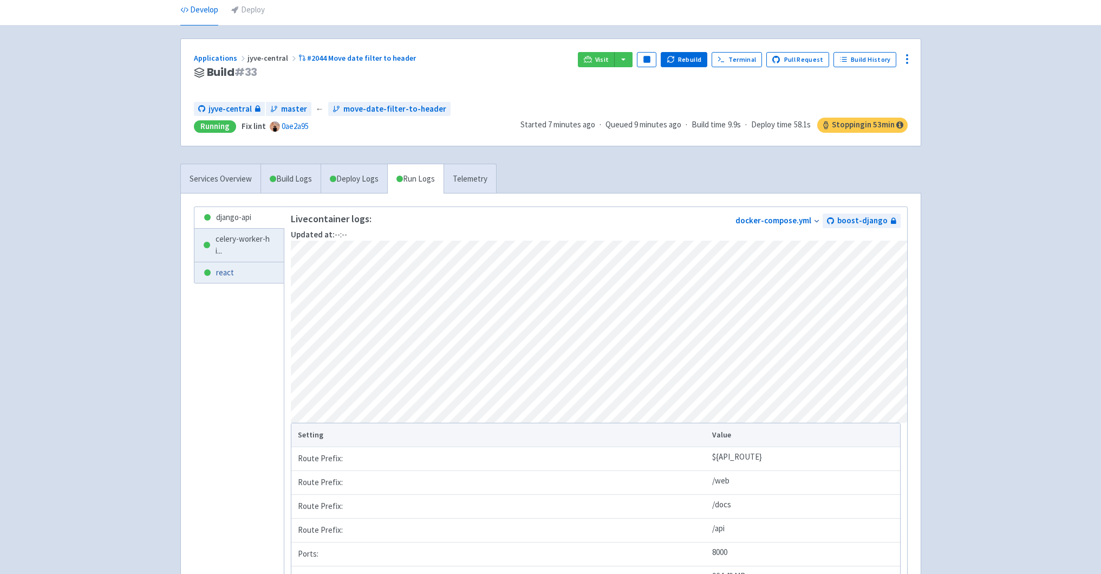
click at [242, 277] on link "react" at bounding box center [238, 272] width 89 height 21
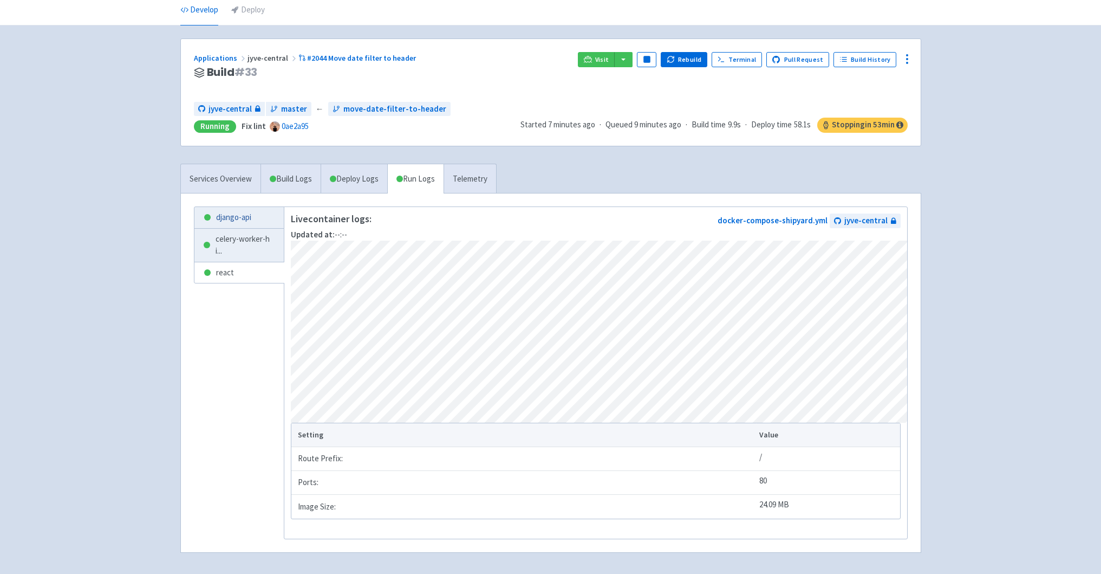
click at [219, 222] on link "django-api" at bounding box center [238, 217] width 89 height 21
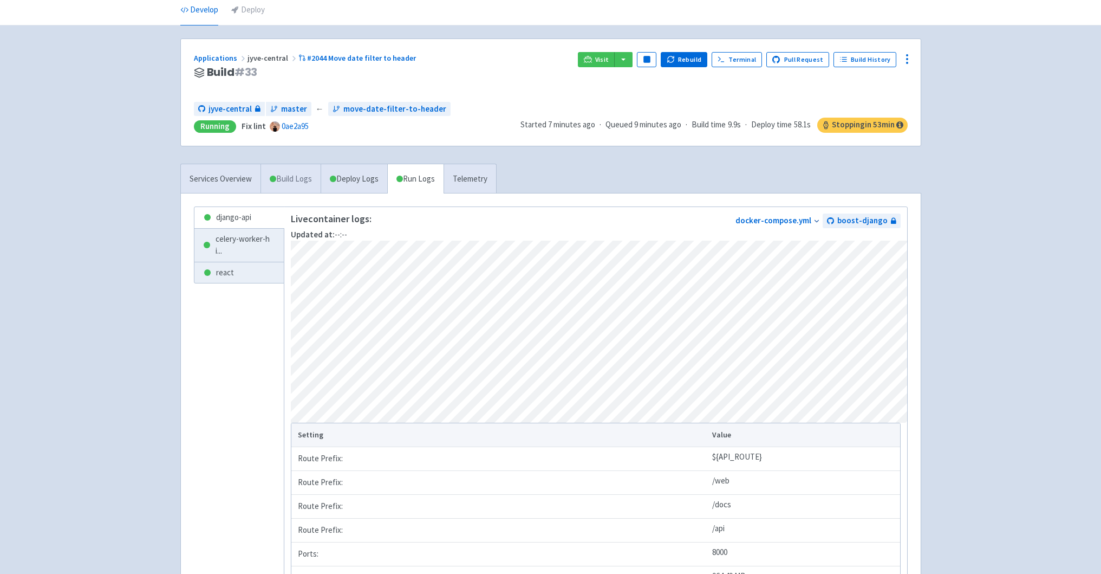
click at [275, 178] on link "Build Logs" at bounding box center [291, 179] width 60 height 30
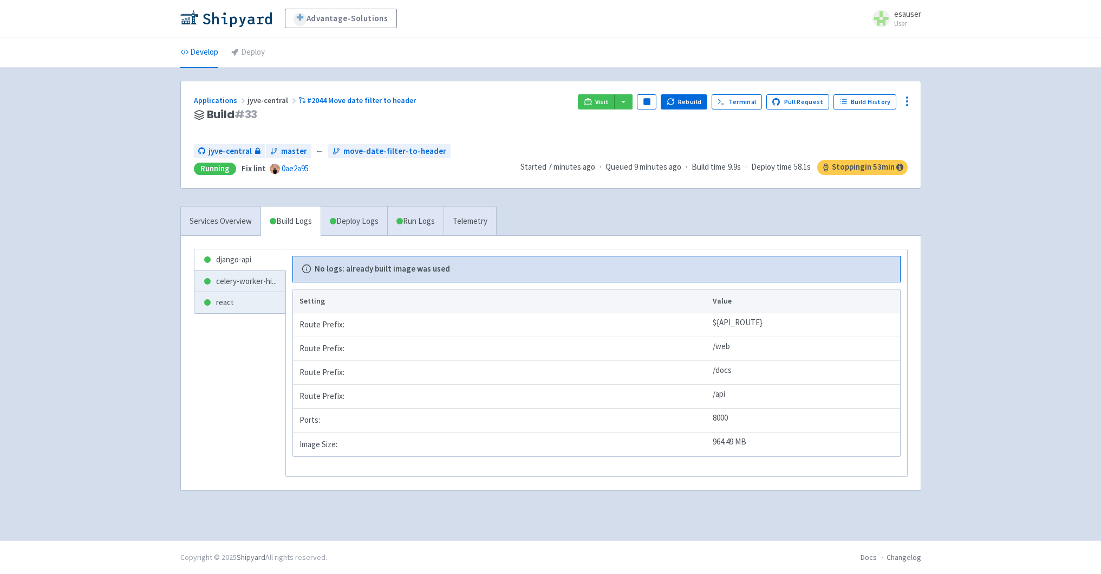
click at [278, 102] on span "jyve-central" at bounding box center [273, 100] width 51 height 10
click at [215, 101] on link "Applications" at bounding box center [221, 100] width 54 height 10
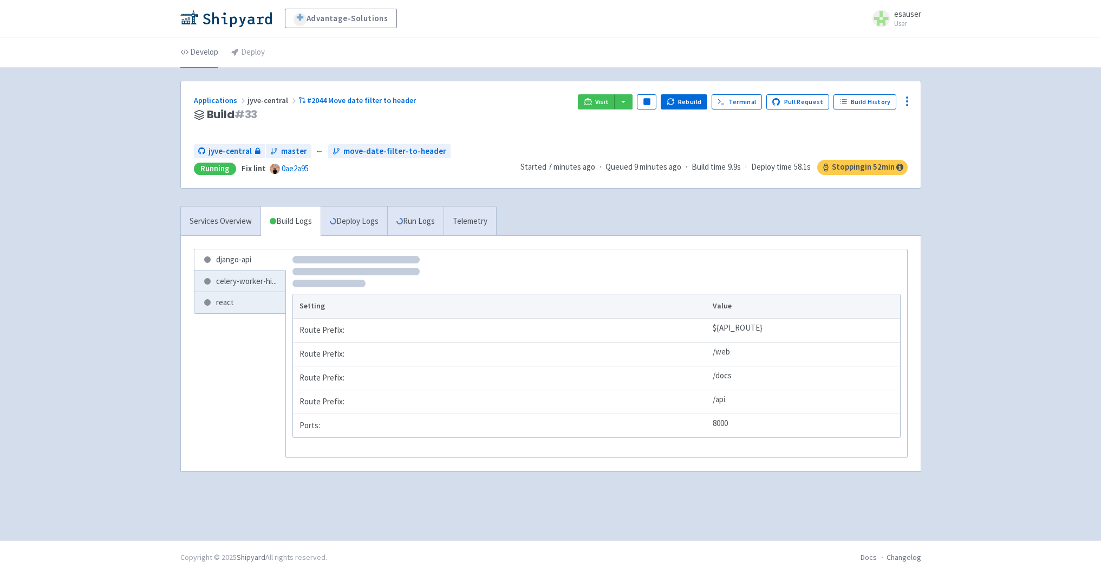
click at [206, 46] on link "Develop" at bounding box center [199, 52] width 38 height 30
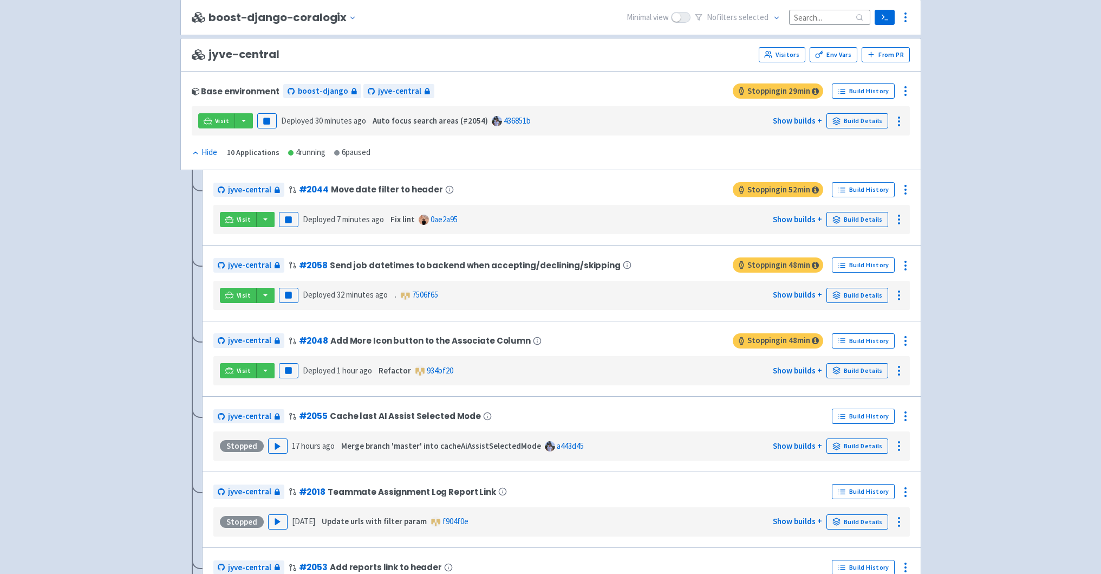
scroll to position [2343, 0]
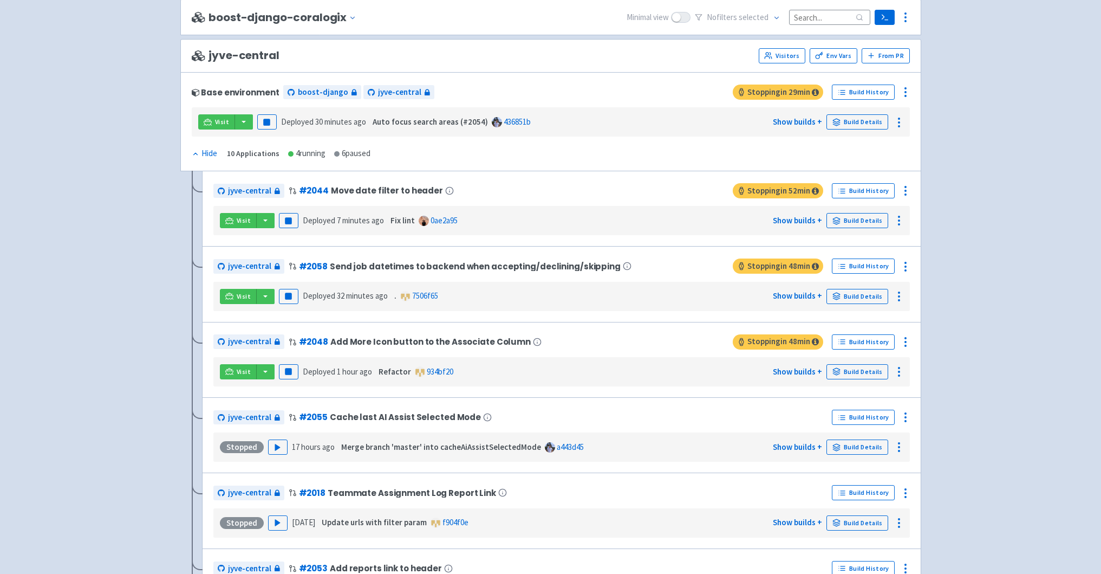
click at [779, 68] on div "jyve-central Visitors Env Vars From [GEOGRAPHIC_DATA]" at bounding box center [550, 56] width 741 height 34
click at [902, 196] on icon at bounding box center [905, 190] width 13 height 13
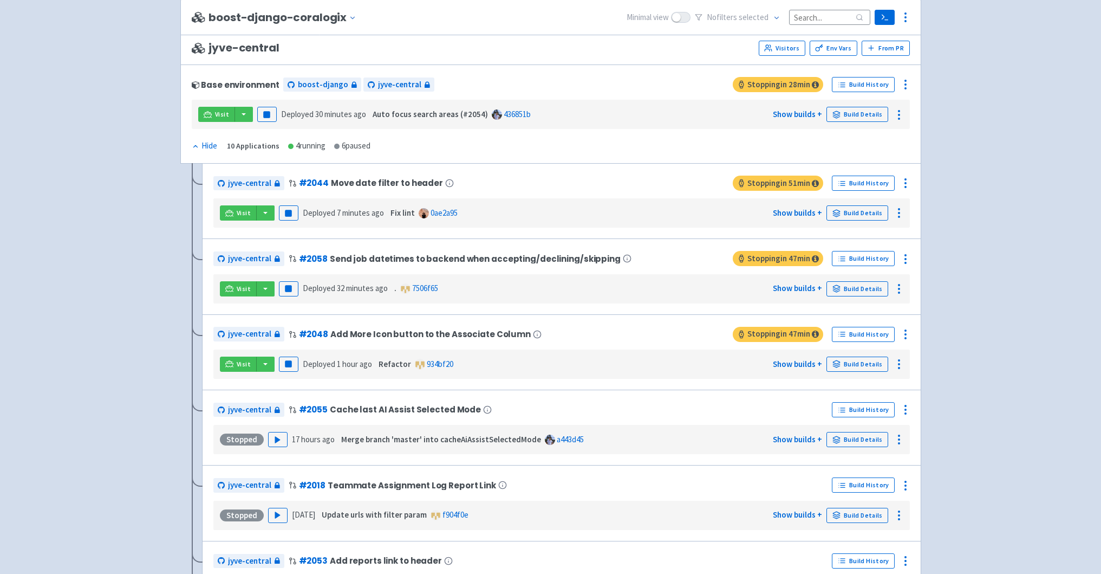
scroll to position [2356, 0]
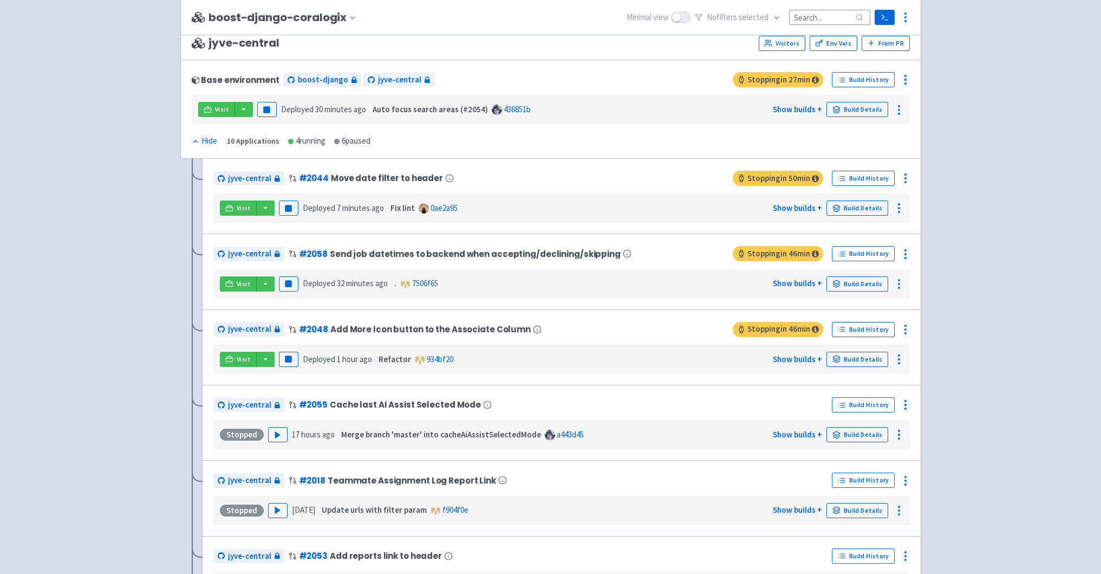
click at [493, 283] on div "Visit Pause Deployed 32 minutes ago . 7506f65 Show builds + Build Details" at bounding box center [562, 284] width 688 height 21
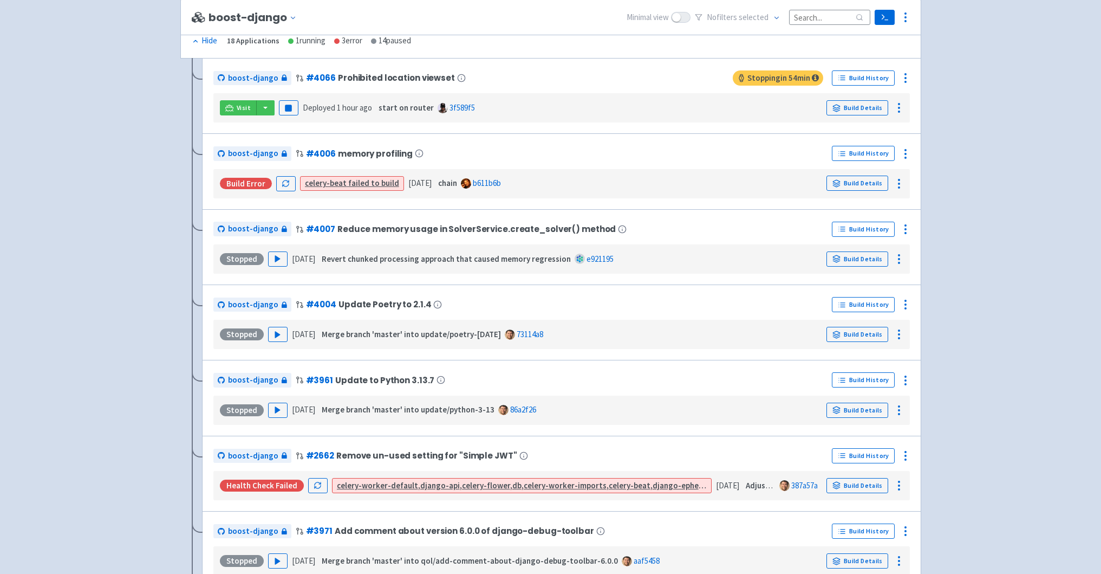
scroll to position [0, 0]
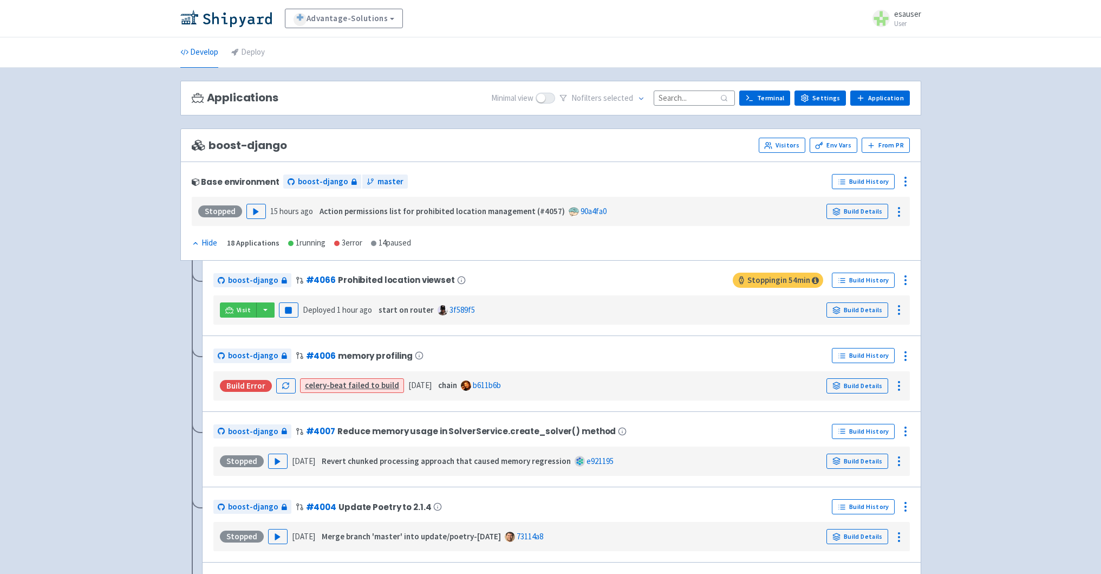
click at [267, 53] on li "Deploy" at bounding box center [248, 52] width 47 height 30
click at [244, 53] on link "Deploy" at bounding box center [248, 52] width 34 height 30
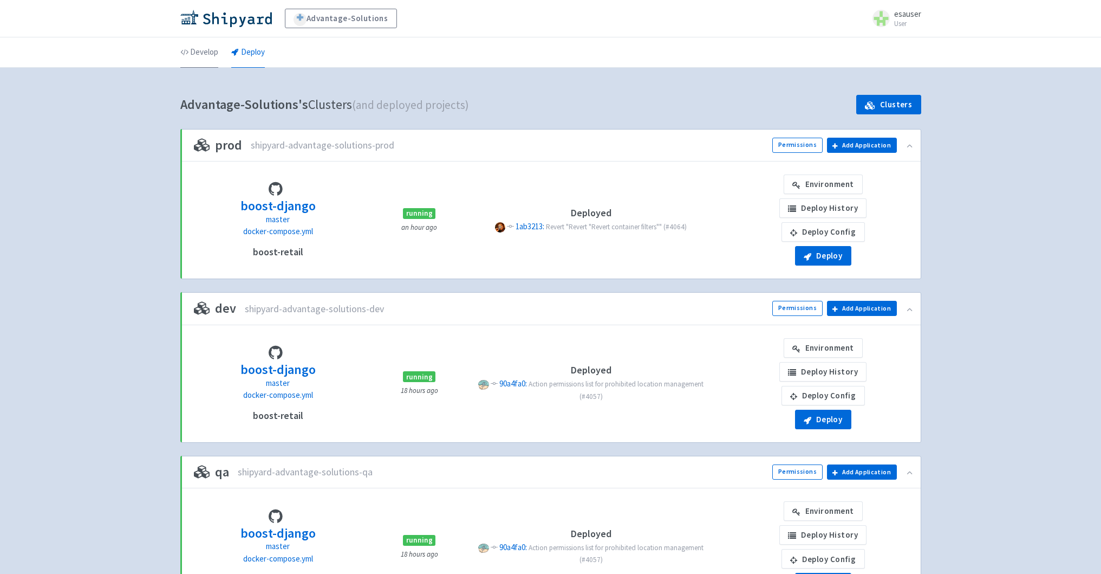
click at [207, 53] on link "Develop" at bounding box center [199, 52] width 38 height 30
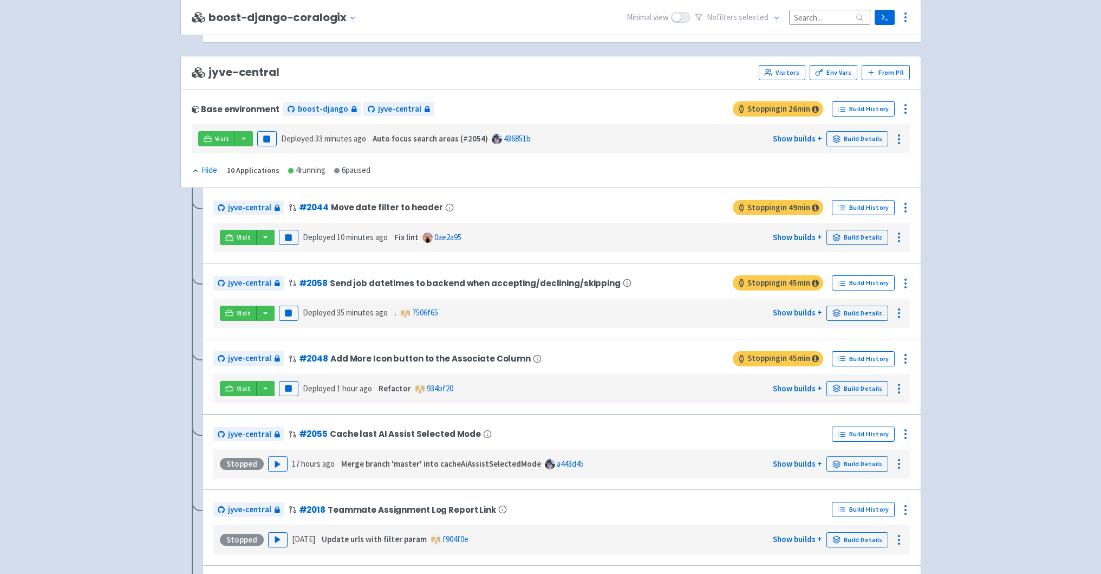
scroll to position [2327, 0]
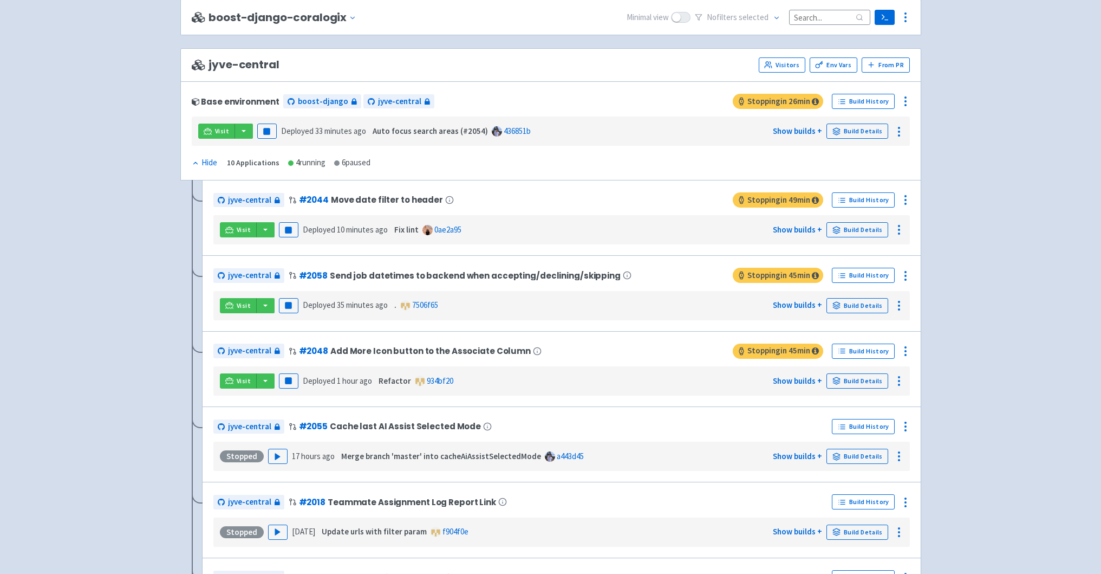
scroll to position [2335, 0]
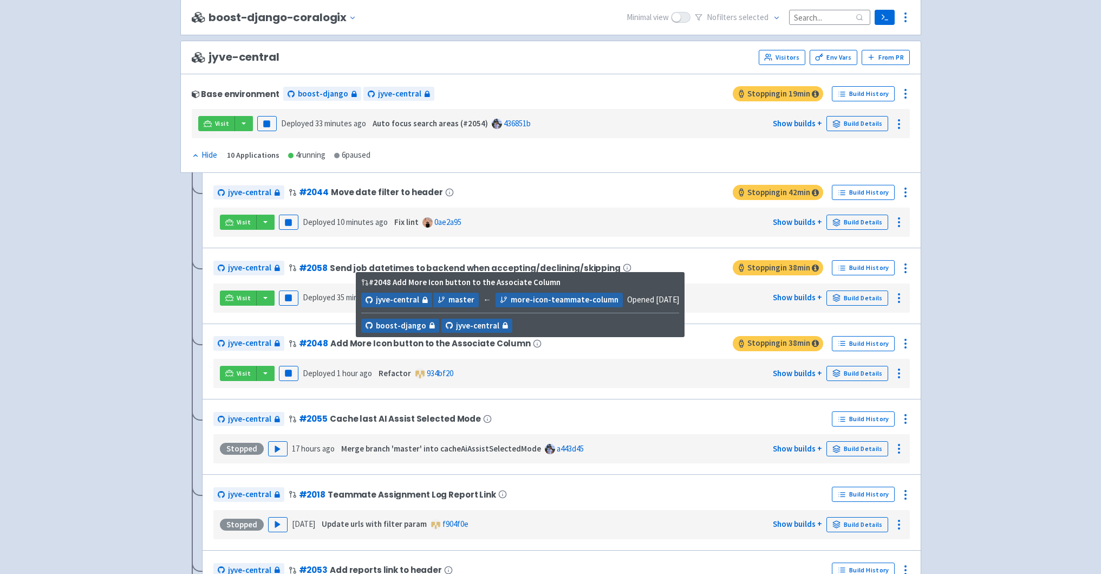
scroll to position [2340, 0]
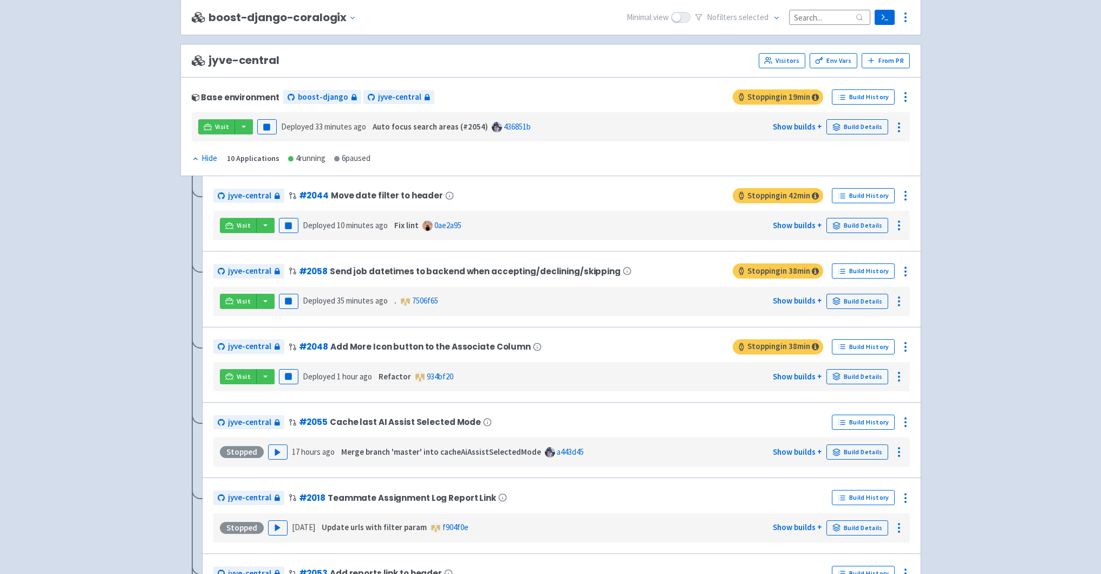
scroll to position [2338, 0]
click at [789, 224] on link "Show builds +" at bounding box center [797, 225] width 49 height 10
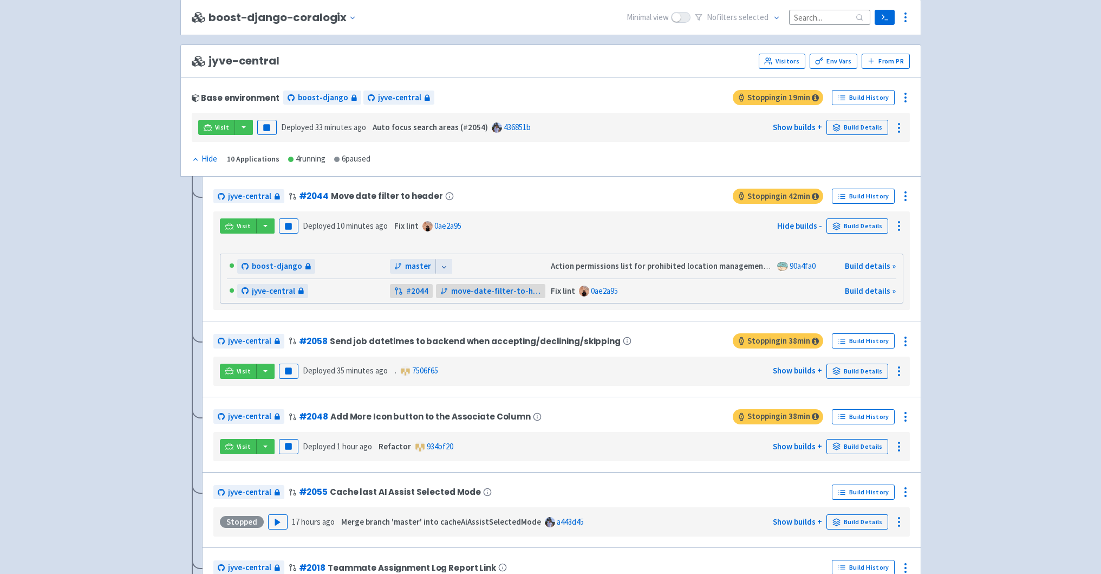
click at [442, 264] on icon at bounding box center [444, 267] width 8 height 8
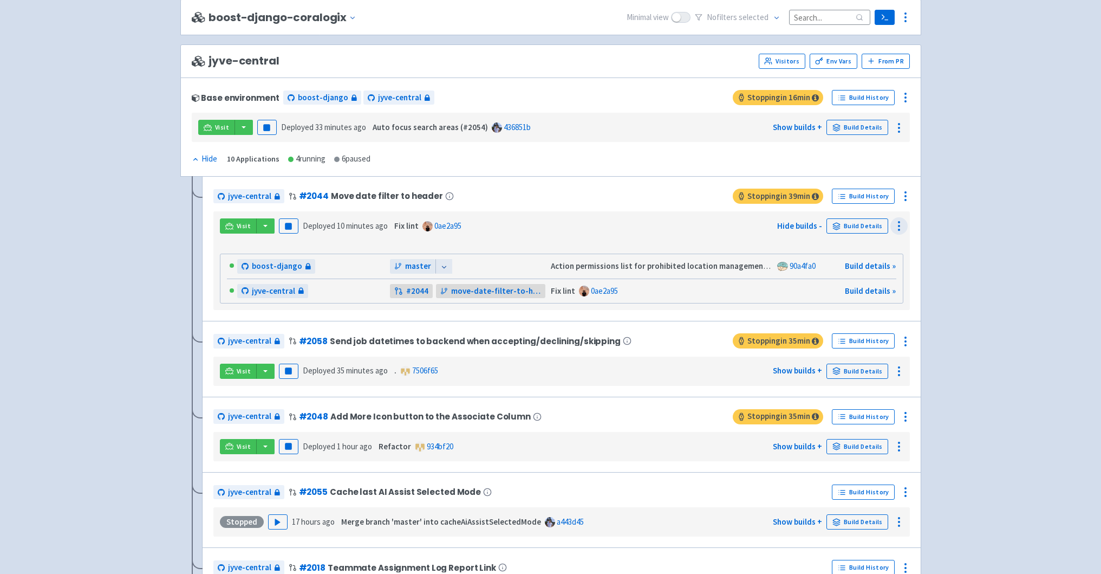
click at [895, 226] on icon at bounding box center [899, 225] width 13 height 13
click at [812, 230] on link "Hide builds -" at bounding box center [799, 225] width 45 height 10
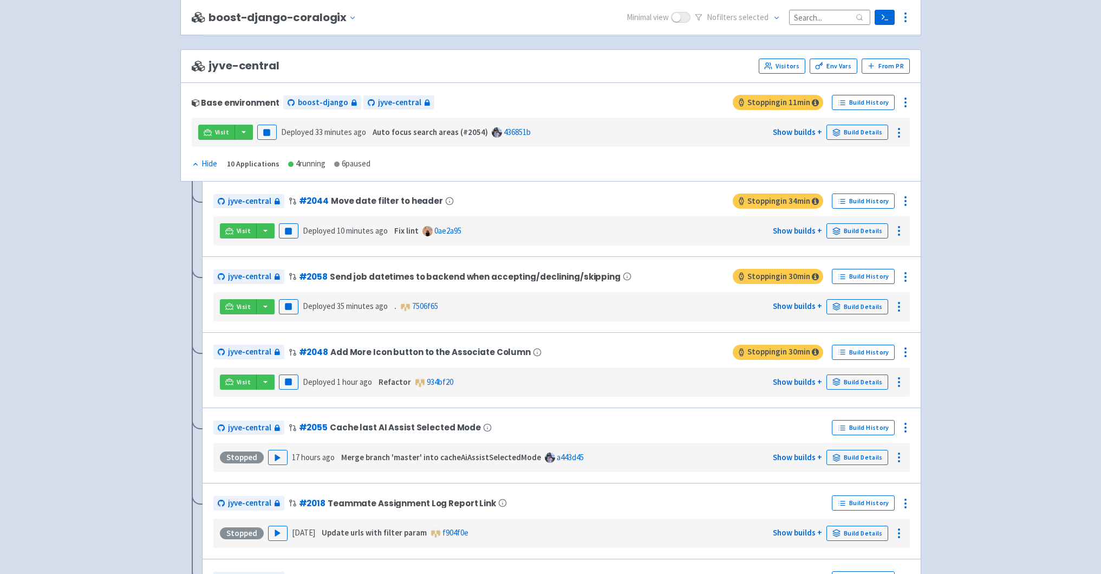
scroll to position [2336, 0]
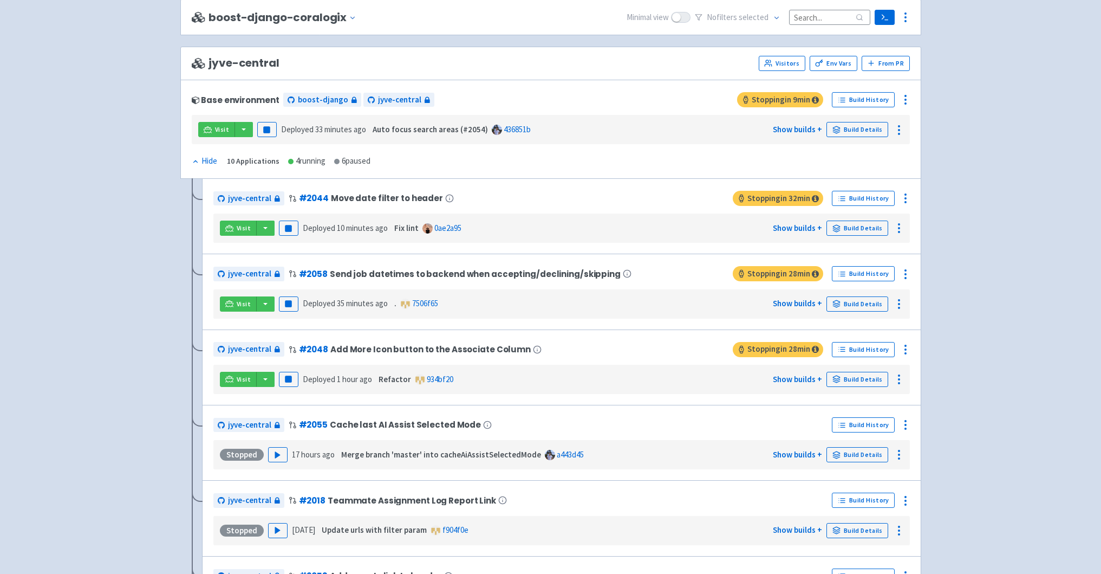
click at [605, 231] on div "Visit Pause Deployed 10 minutes ago Fix lint 0ae2a95 Show builds + Build Detail…" at bounding box center [562, 228] width 688 height 21
click at [893, 226] on icon at bounding box center [899, 228] width 13 height 13
click at [436, 229] on link "0ae2a95" at bounding box center [447, 228] width 27 height 10
click at [265, 225] on button "button" at bounding box center [265, 227] width 18 height 15
click at [450, 212] on div "jyve-central # 2044 Move date filter to header Stopping in 32 min Build History…" at bounding box center [561, 216] width 697 height 53
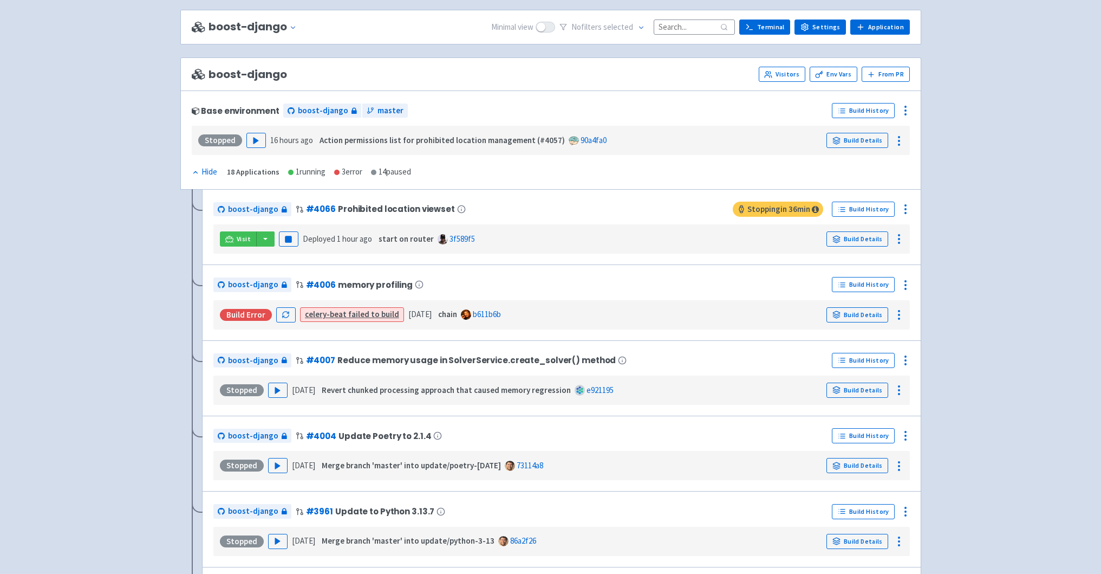
scroll to position [0, 0]
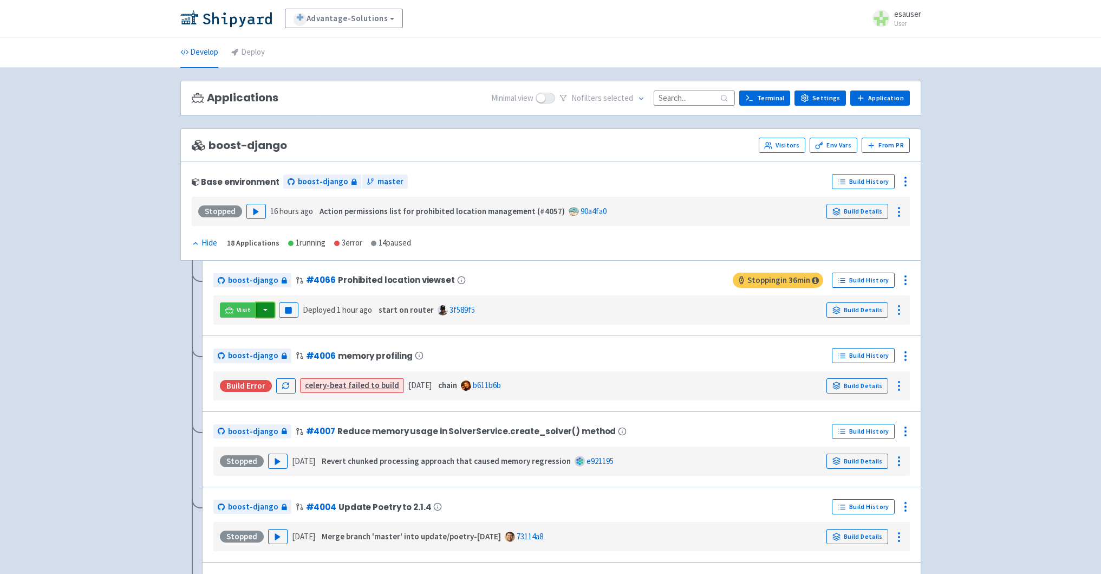
click at [265, 309] on button "button" at bounding box center [265, 309] width 18 height 15
click at [331, 350] on link "boost-django (django-admin)" at bounding box center [318, 348] width 124 height 17
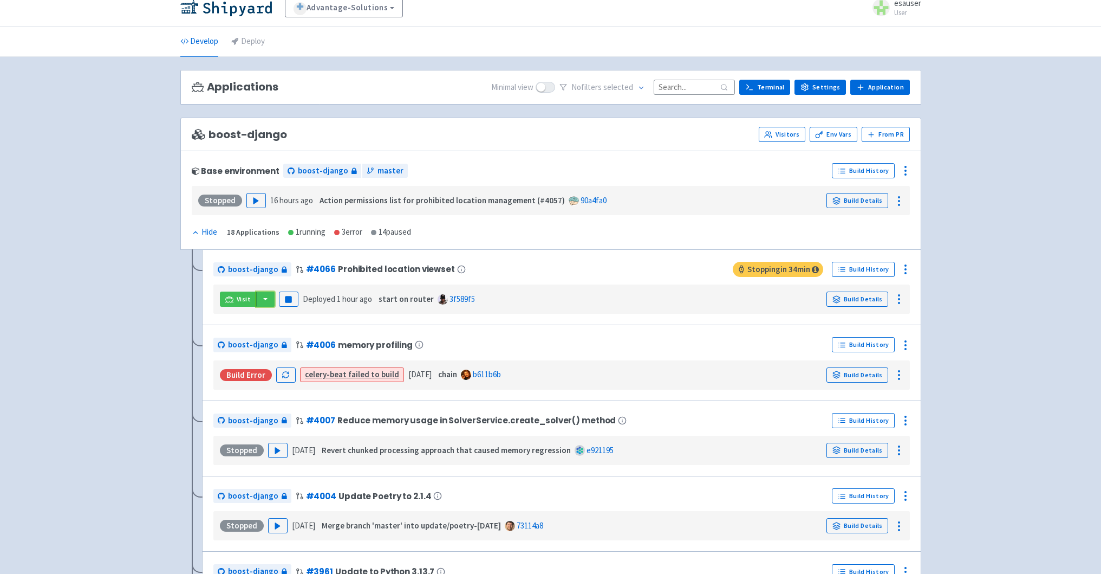
scroll to position [15, 0]
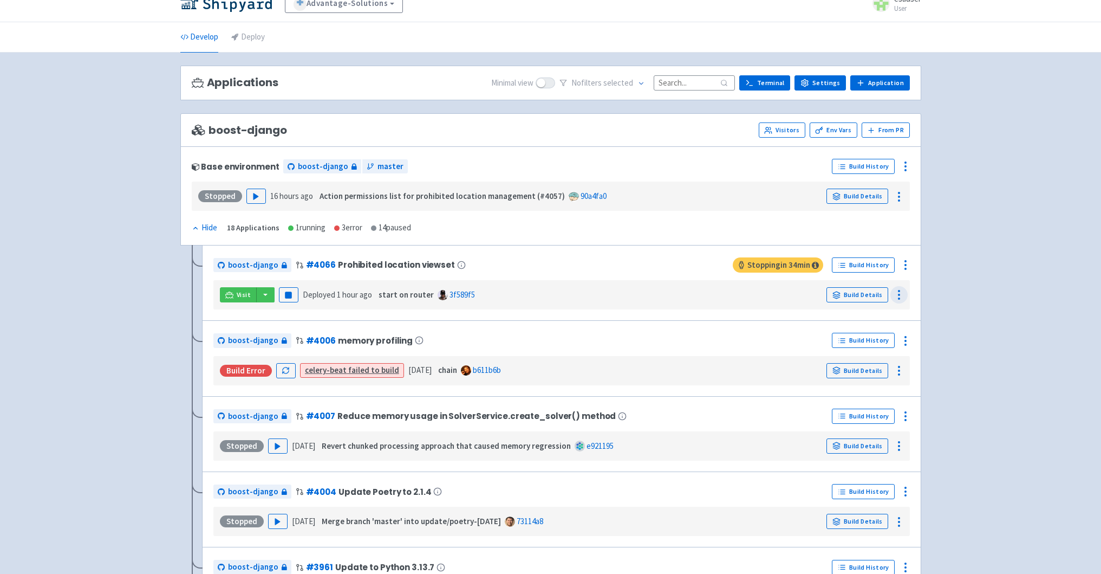
click at [904, 296] on icon at bounding box center [899, 294] width 13 height 13
click at [780, 307] on div "Visit boost-django (celery-flower) boost-django (django-admin) boost-django (dj…" at bounding box center [561, 294] width 697 height 29
click at [910, 255] on div "boost-django # 4066 Prohibited location viewset Stopping in 34 min Build Histor…" at bounding box center [561, 283] width 719 height 76
click at [905, 264] on circle at bounding box center [905, 264] width 1 height 1
click at [875, 289] on span "Configure" at bounding box center [865, 289] width 72 height 15
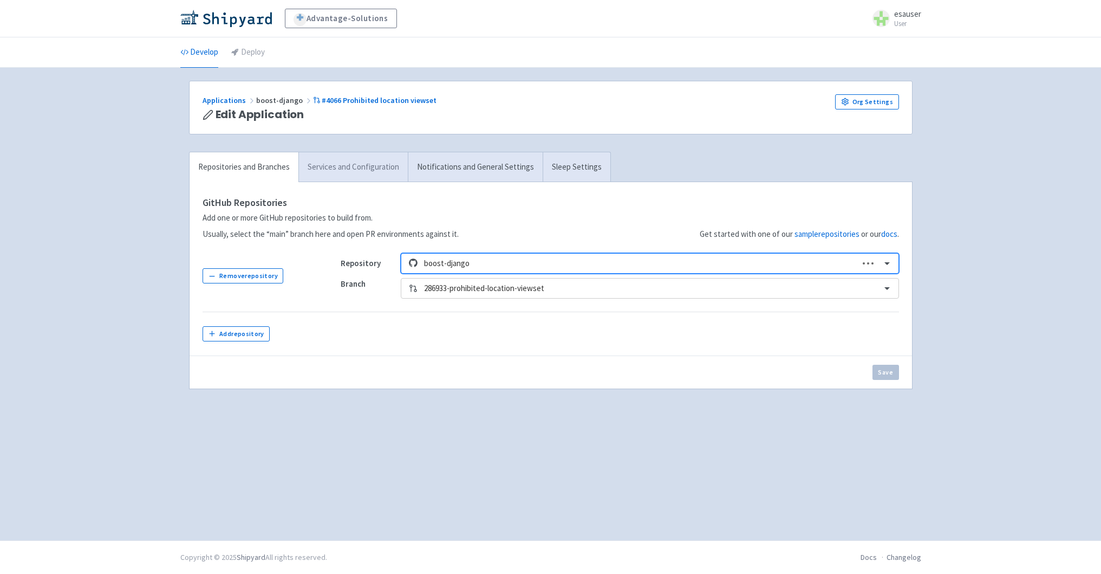
click at [343, 172] on link "Services and Configuration" at bounding box center [352, 167] width 109 height 30
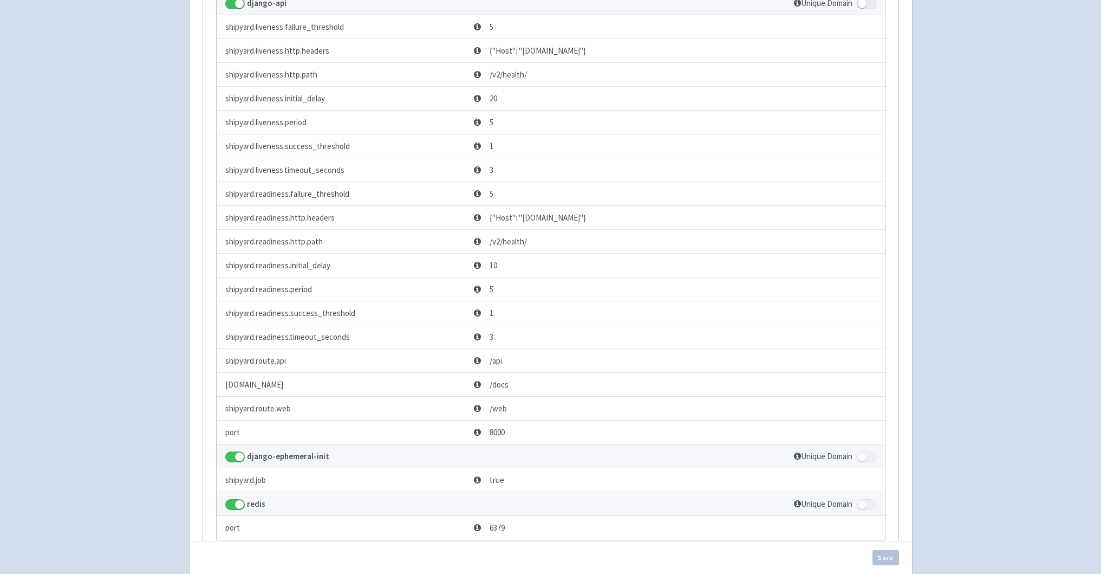
scroll to position [2473, 0]
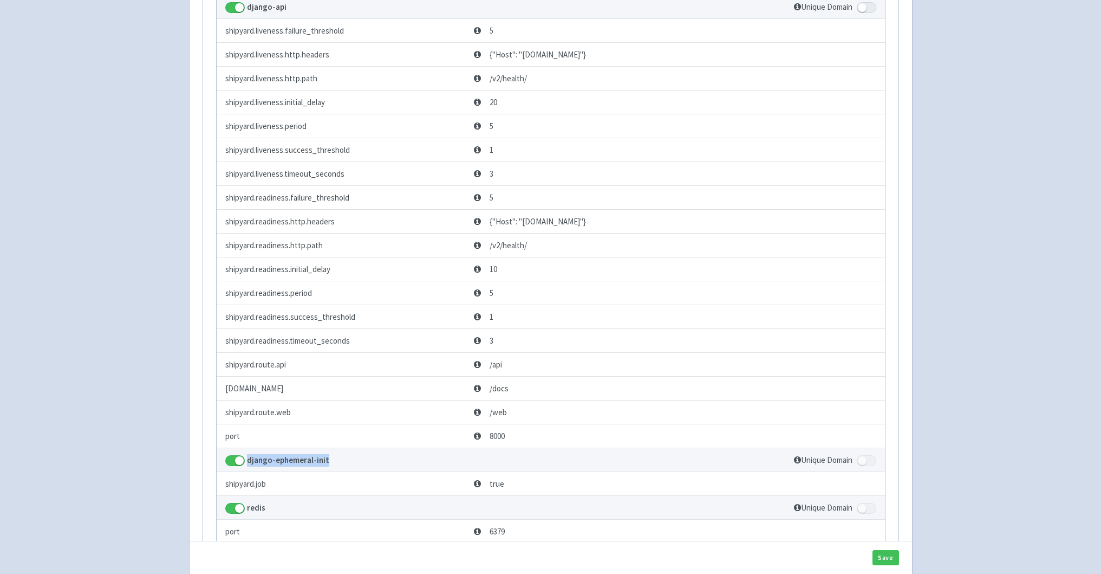
drag, startPoint x: 352, startPoint y: 460, endPoint x: 249, endPoint y: 460, distance: 103.5
click at [249, 460] on td "django-ephemeral-init" at bounding box center [479, 460] width 524 height 24
click at [298, 457] on strong "django-ephemeral-init" at bounding box center [288, 459] width 82 height 10
drag, startPoint x: 340, startPoint y: 460, endPoint x: 249, endPoint y: 460, distance: 91.6
click at [249, 460] on td "django-ephemeral-init" at bounding box center [479, 460] width 524 height 24
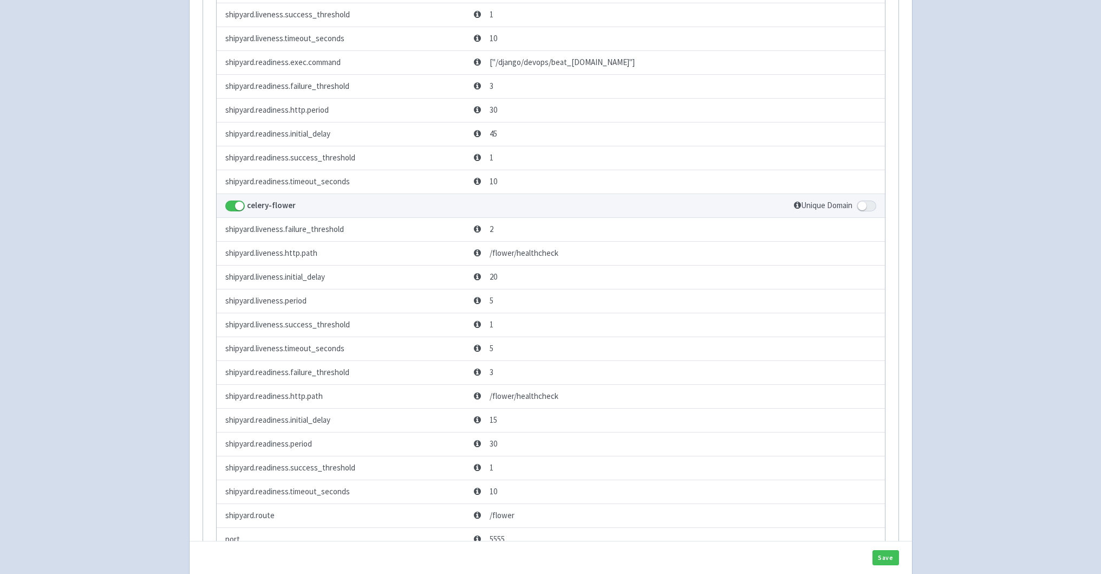
scroll to position [0, 0]
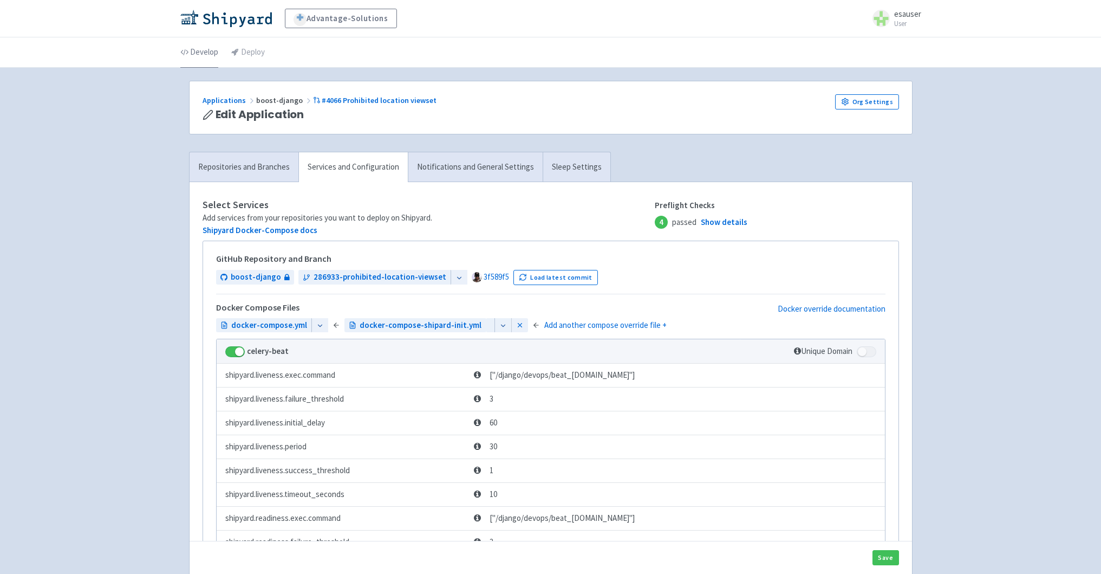
click at [204, 62] on link "Develop" at bounding box center [199, 52] width 38 height 30
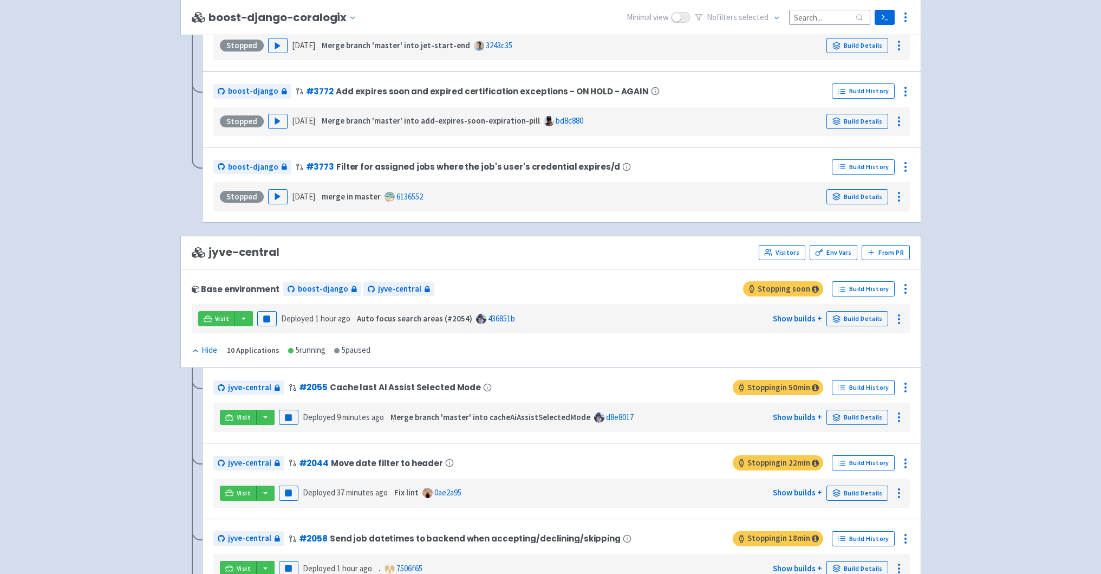
scroll to position [2173, 0]
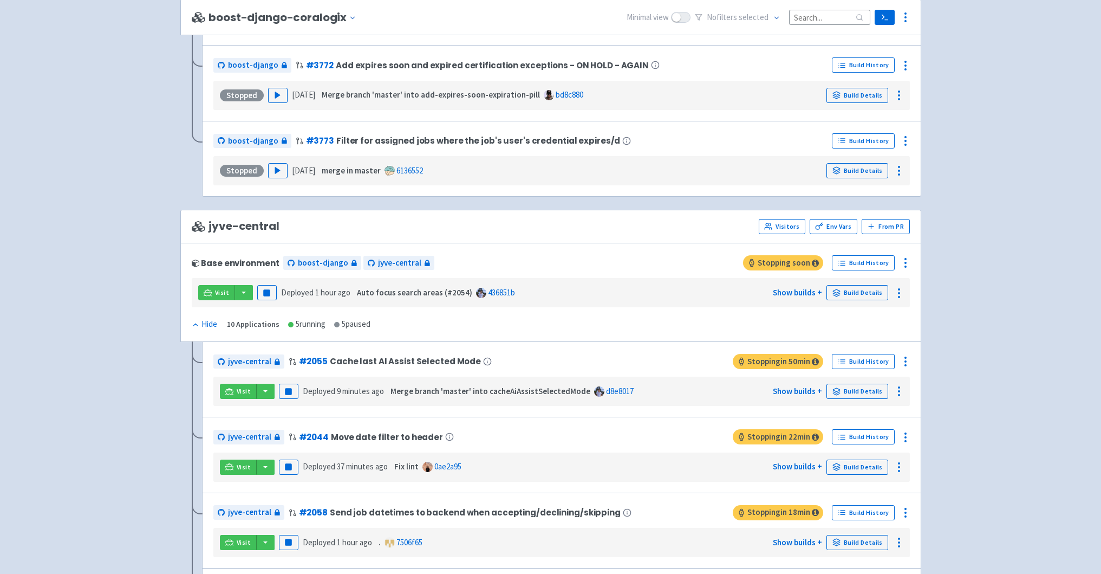
click at [905, 251] on div "Base environment boost-django jyve-central Stopping soon Build History Visit Pa…" at bounding box center [550, 292] width 741 height 99
click at [906, 257] on icon at bounding box center [905, 262] width 13 height 13
click at [846, 302] on span "Env Vars" at bounding box center [843, 306] width 29 height 15
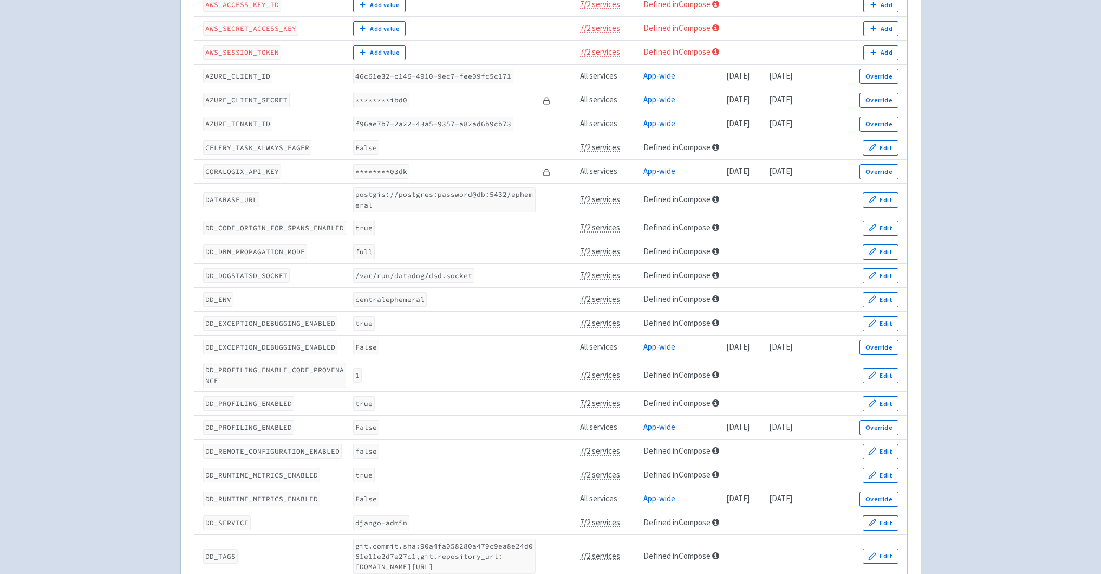
scroll to position [456, 0]
click at [361, 210] on code "postgis://postgres:password@db:5432/ephemeral" at bounding box center [444, 197] width 183 height 25
drag, startPoint x: 361, startPoint y: 248, endPoint x: 394, endPoint y: 259, distance: 34.9
click at [394, 210] on code "postgis://postgres:password@db:5432/ephemeral" at bounding box center [444, 197] width 183 height 25
click at [367, 281] on code "/var/run/datadog/dsd.socket" at bounding box center [413, 273] width 121 height 15
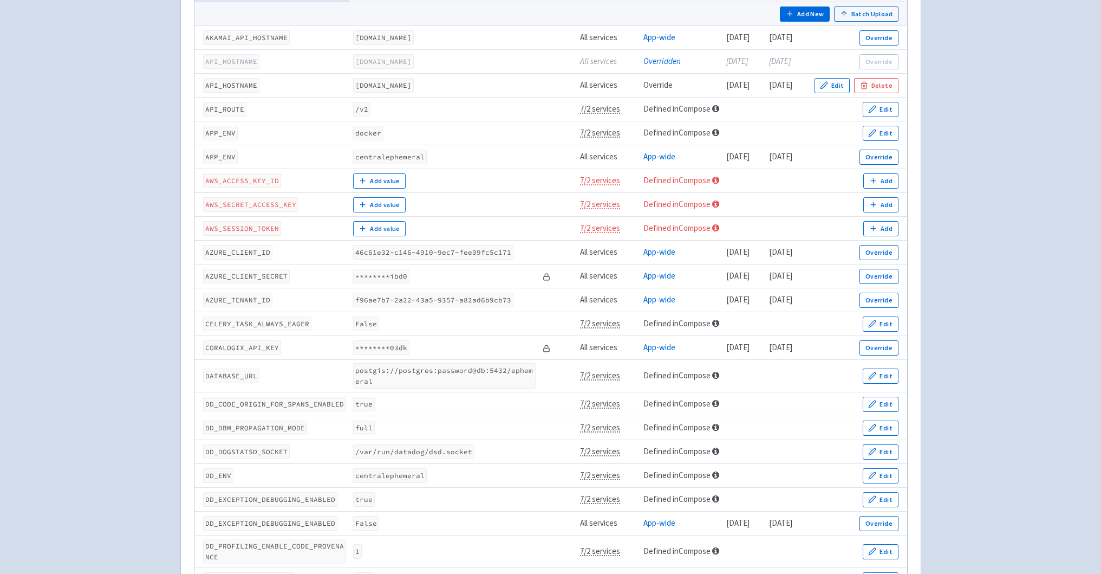
scroll to position [286, 0]
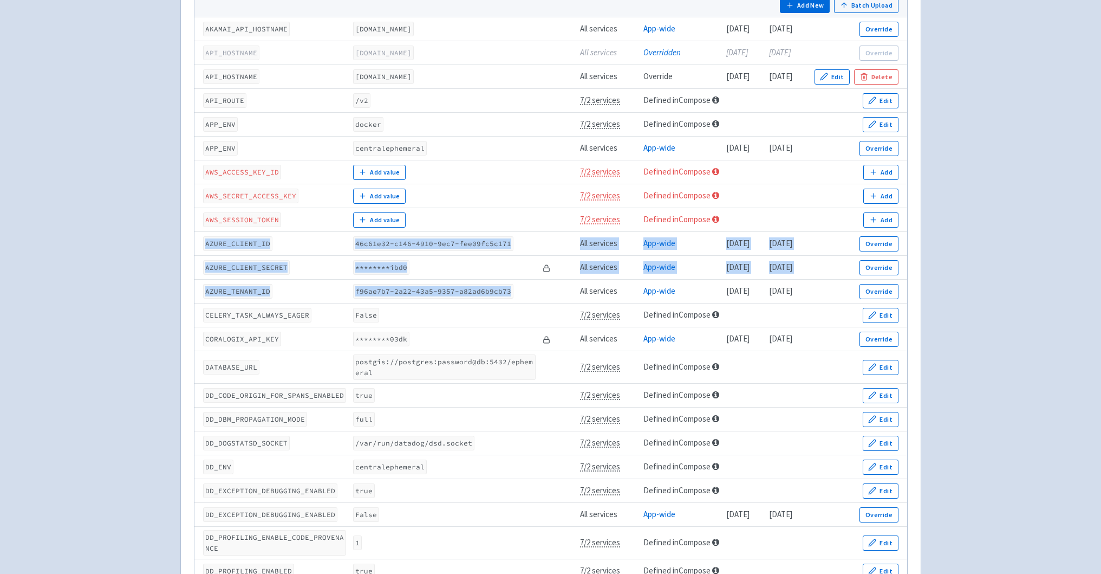
drag, startPoint x: 514, startPoint y: 350, endPoint x: 207, endPoint y: 302, distance: 310.5
click at [207, 302] on tbody "Add New Batch Upload AKAMAI_API_HOSTNAME [DOMAIN_NAME] All services App-wide [D…" at bounding box center [550, 464] width 713 height 942
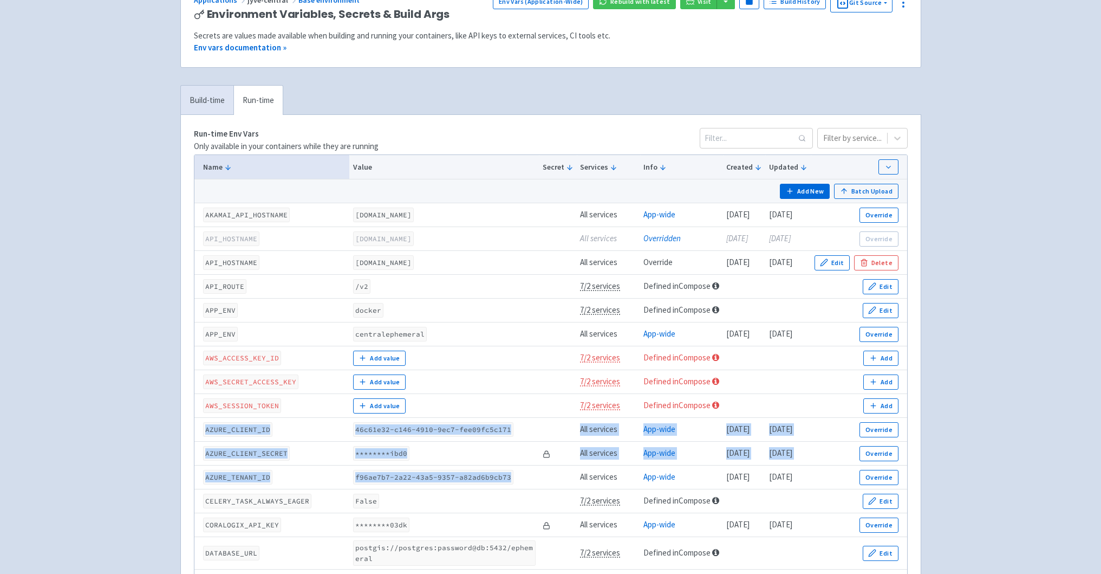
scroll to position [0, 0]
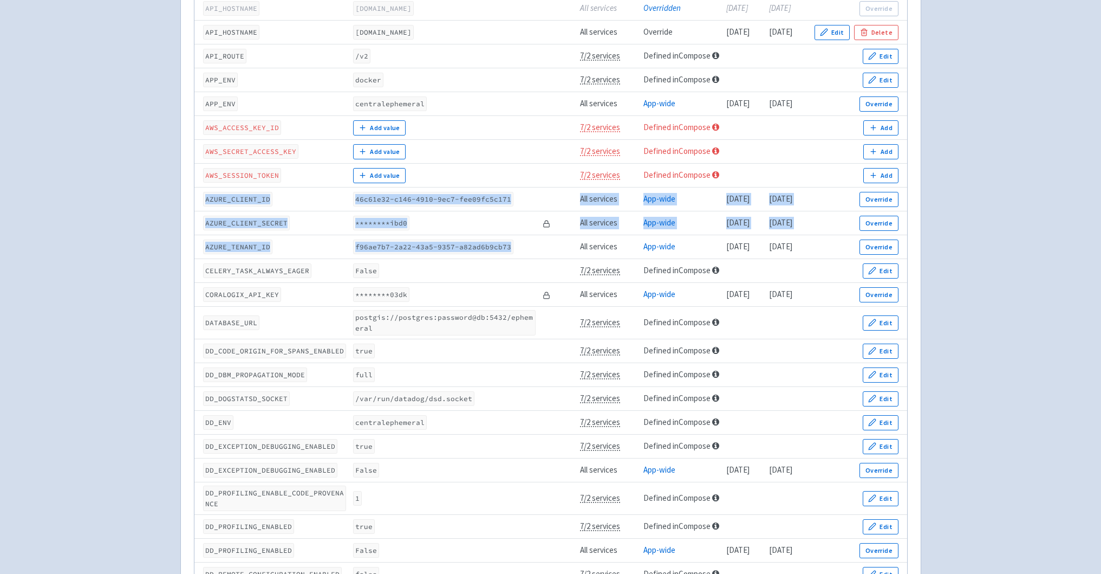
click at [341, 259] on td "AZURE_TENANT_ID" at bounding box center [271, 247] width 155 height 24
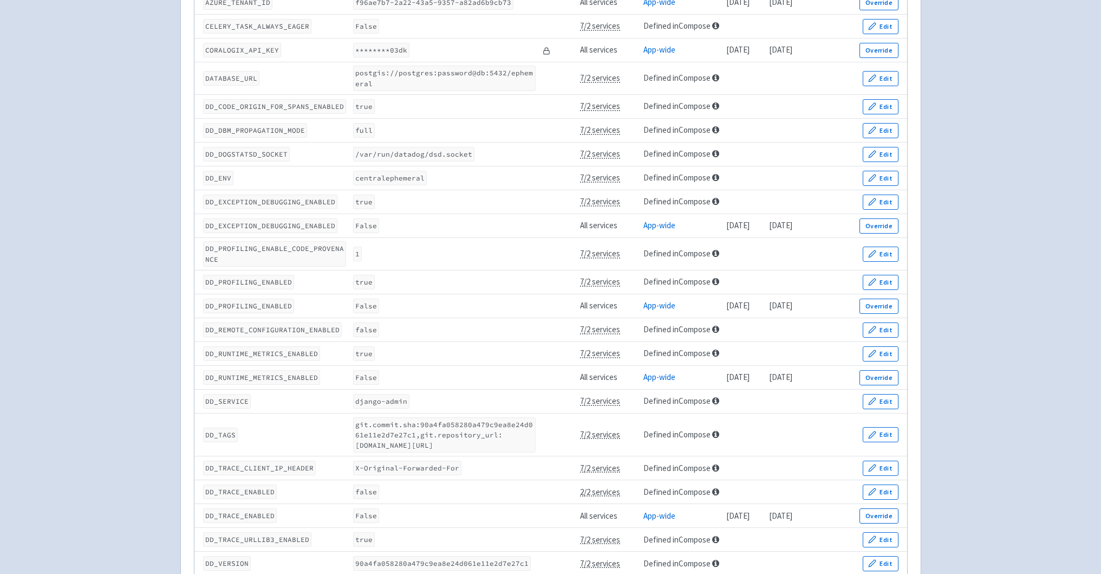
scroll to position [579, 0]
